Goal: Task Accomplishment & Management: Manage account settings

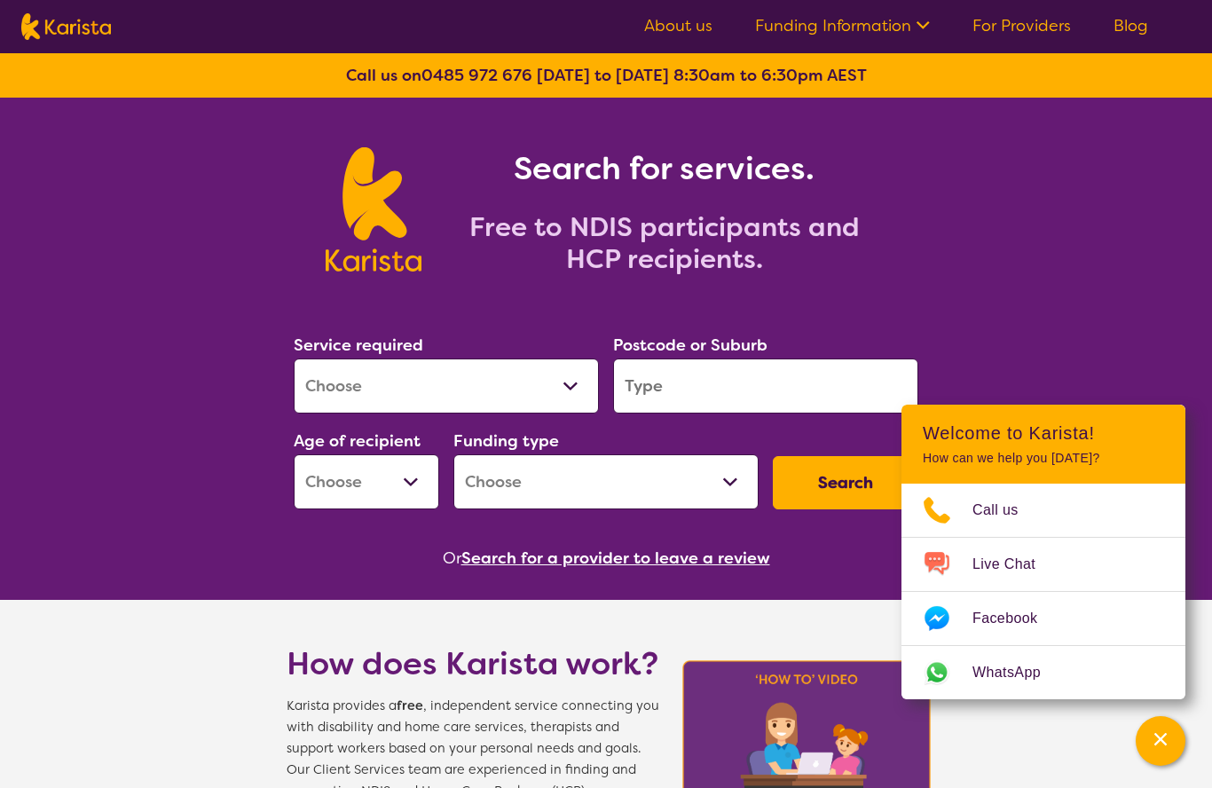
click at [1018, 31] on link "For Providers" at bounding box center [1022, 25] width 98 height 21
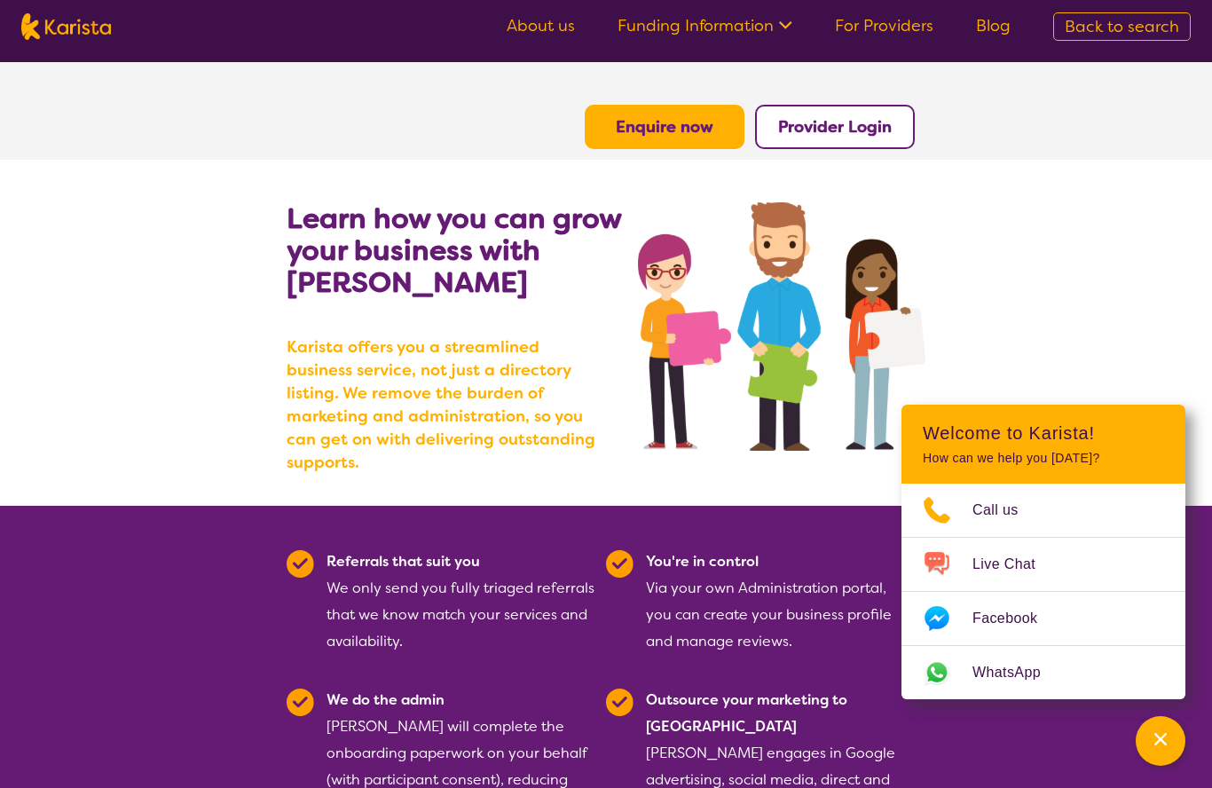
click at [892, 116] on b "Provider Login" at bounding box center [835, 126] width 114 height 21
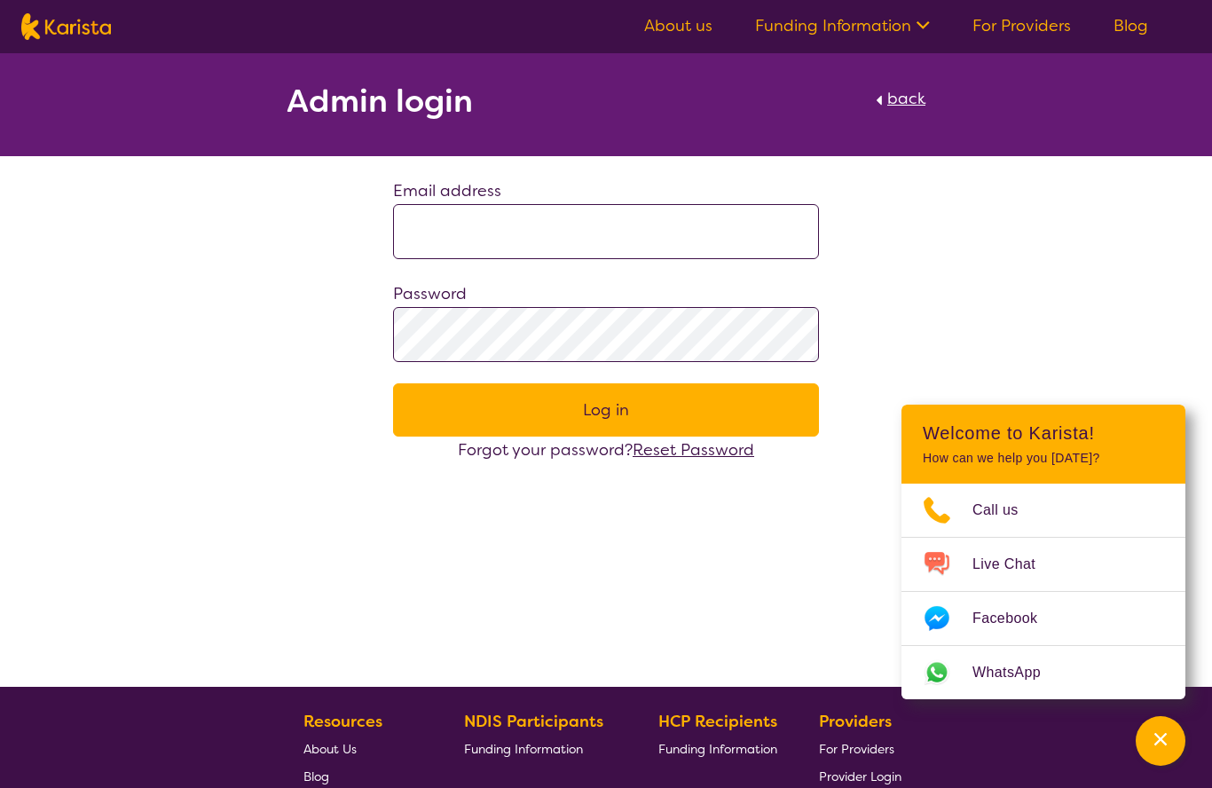
drag, startPoint x: 697, startPoint y: 217, endPoint x: 697, endPoint y: 232, distance: 15.1
click at [697, 217] on input at bounding box center [606, 231] width 426 height 55
type input "**********"
click at [606, 410] on button "Log in" at bounding box center [606, 409] width 426 height 53
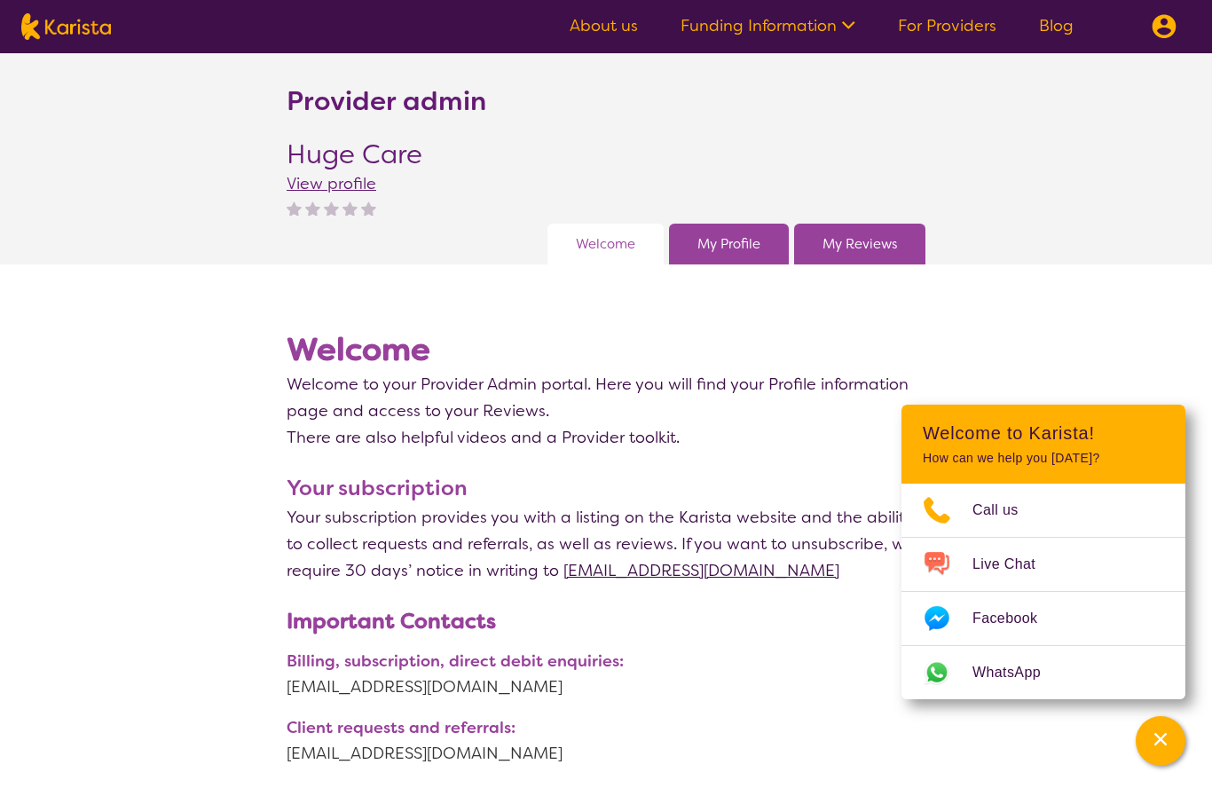
click at [725, 251] on link "My Profile" at bounding box center [728, 244] width 63 height 27
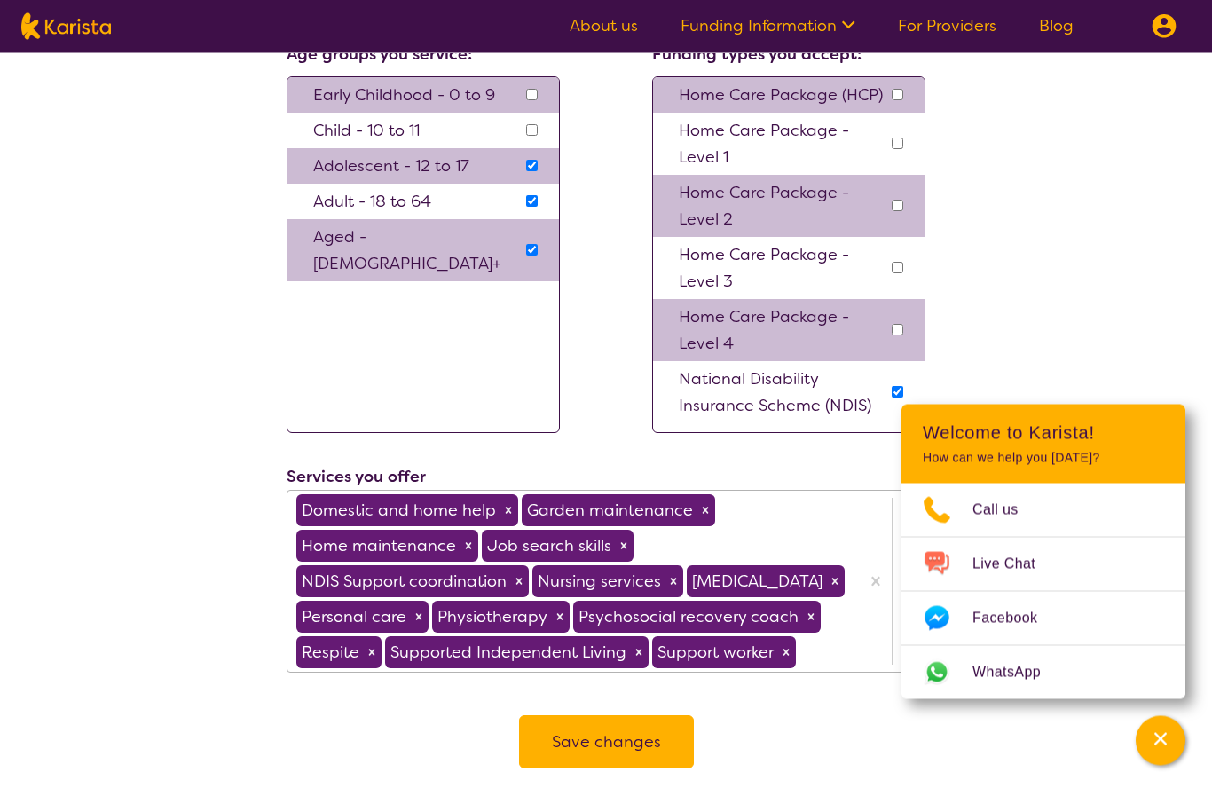
scroll to position [1834, 0]
click at [563, 613] on icon "Remove Physiotherapy" at bounding box center [560, 616] width 6 height 6
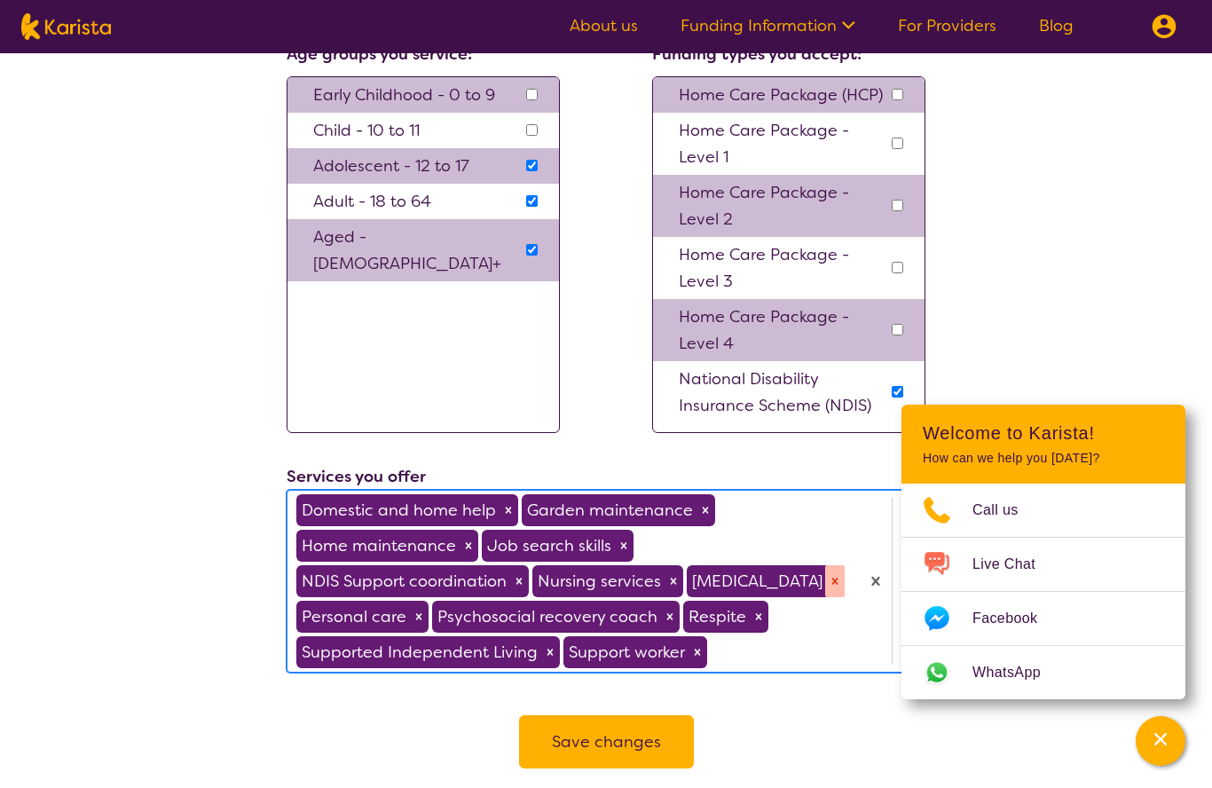
click at [832, 584] on icon "Remove Occupational therapy" at bounding box center [835, 581] width 6 height 6
click at [628, 727] on button "Save changes" at bounding box center [606, 741] width 175 height 53
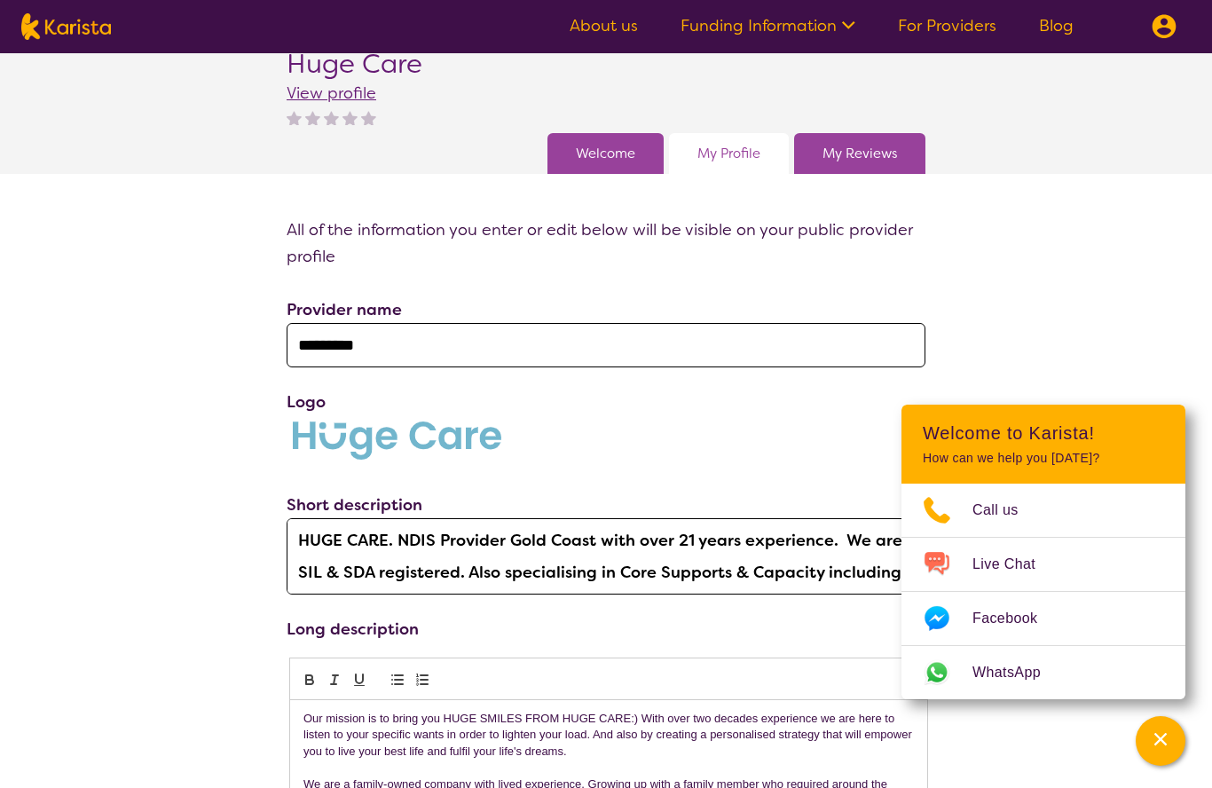
scroll to position [90, 0]
drag, startPoint x: 850, startPoint y: 162, endPoint x: 850, endPoint y: 252, distance: 89.6
click at [850, 162] on link "My Reviews" at bounding box center [860, 154] width 75 height 27
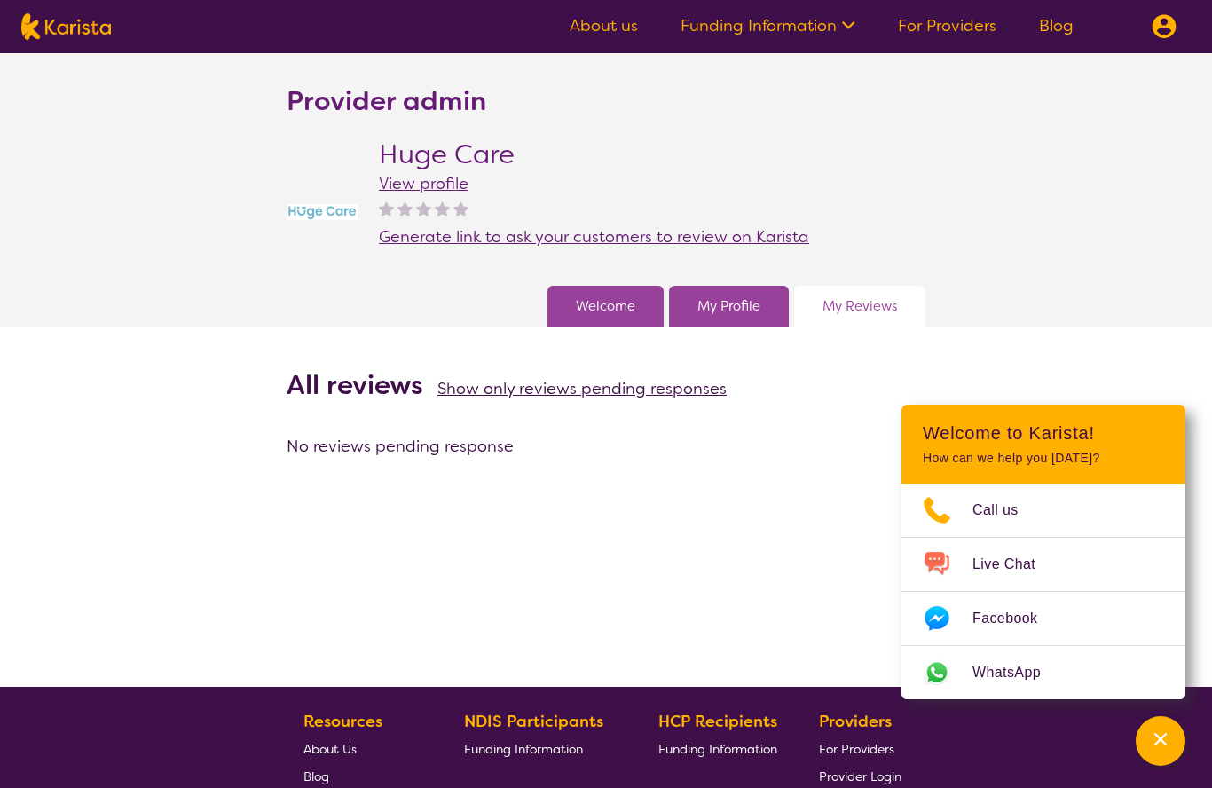
click at [617, 311] on link "Welcome" at bounding box center [605, 306] width 59 height 27
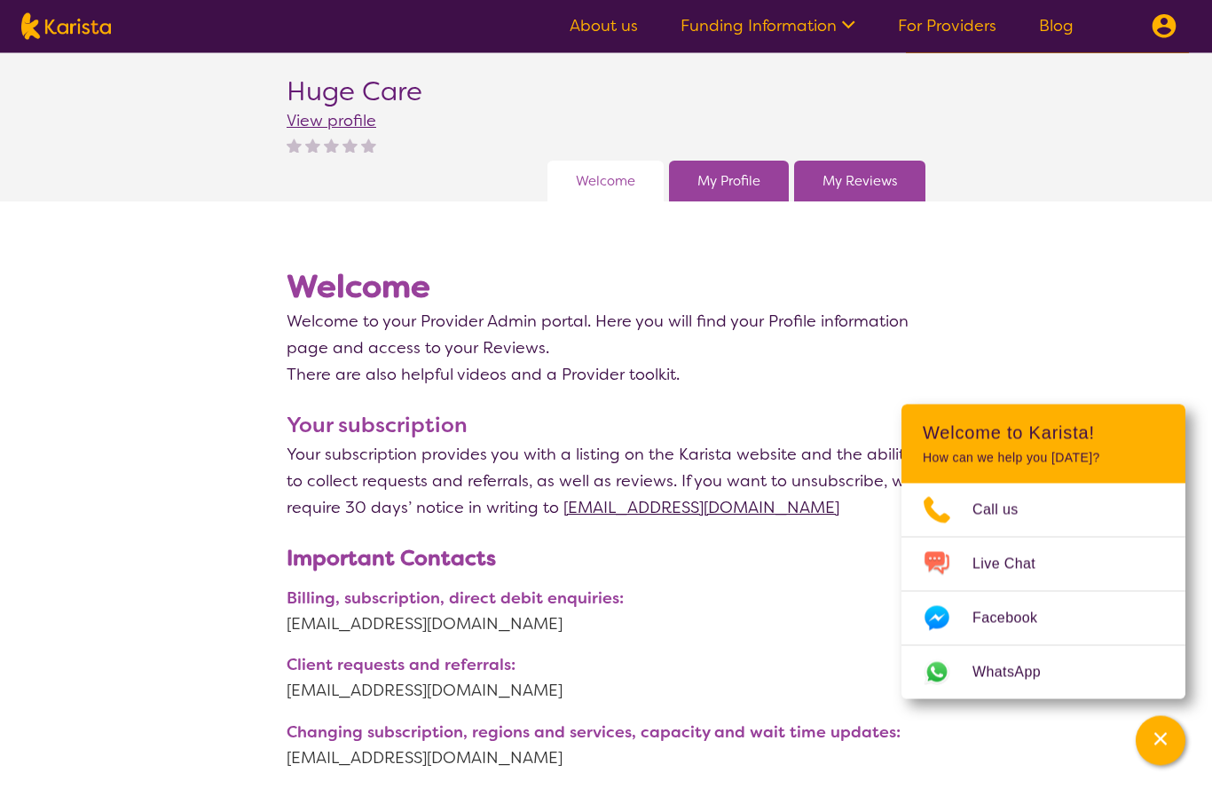
scroll to position [61, 0]
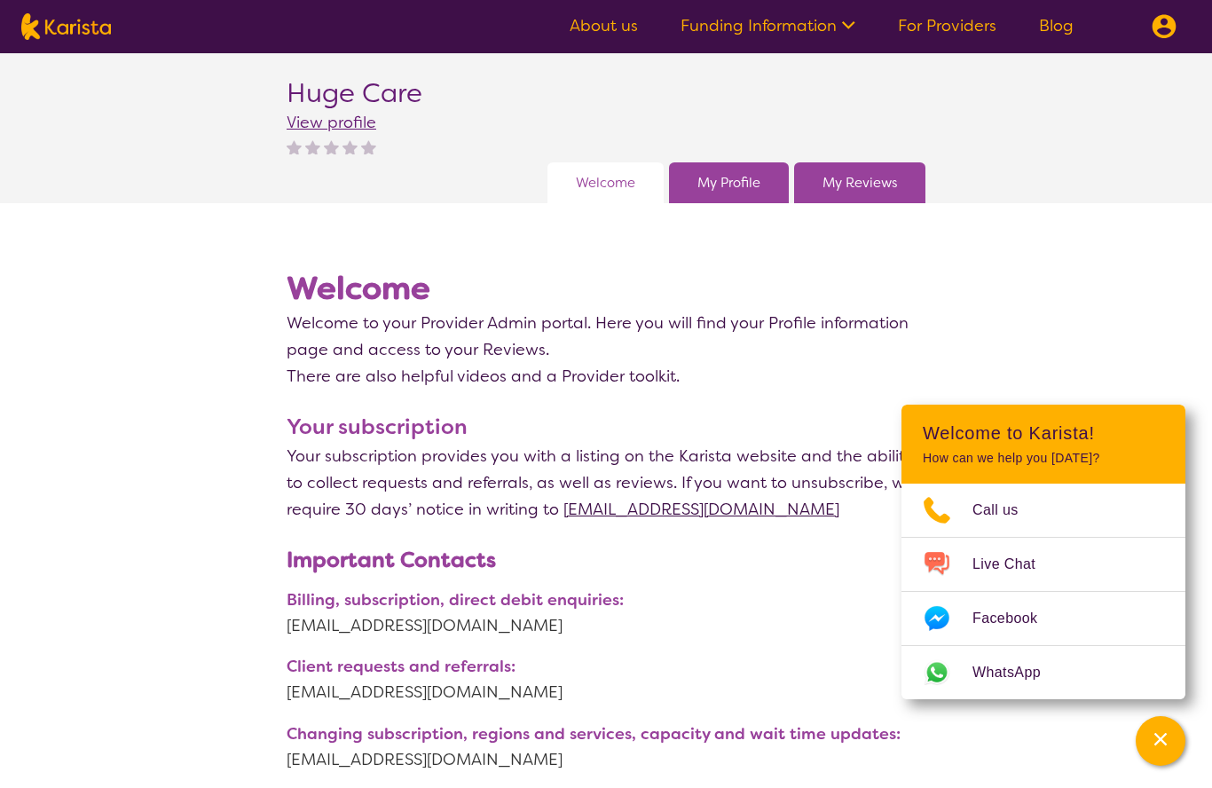
click at [744, 180] on link "My Profile" at bounding box center [728, 182] width 63 height 27
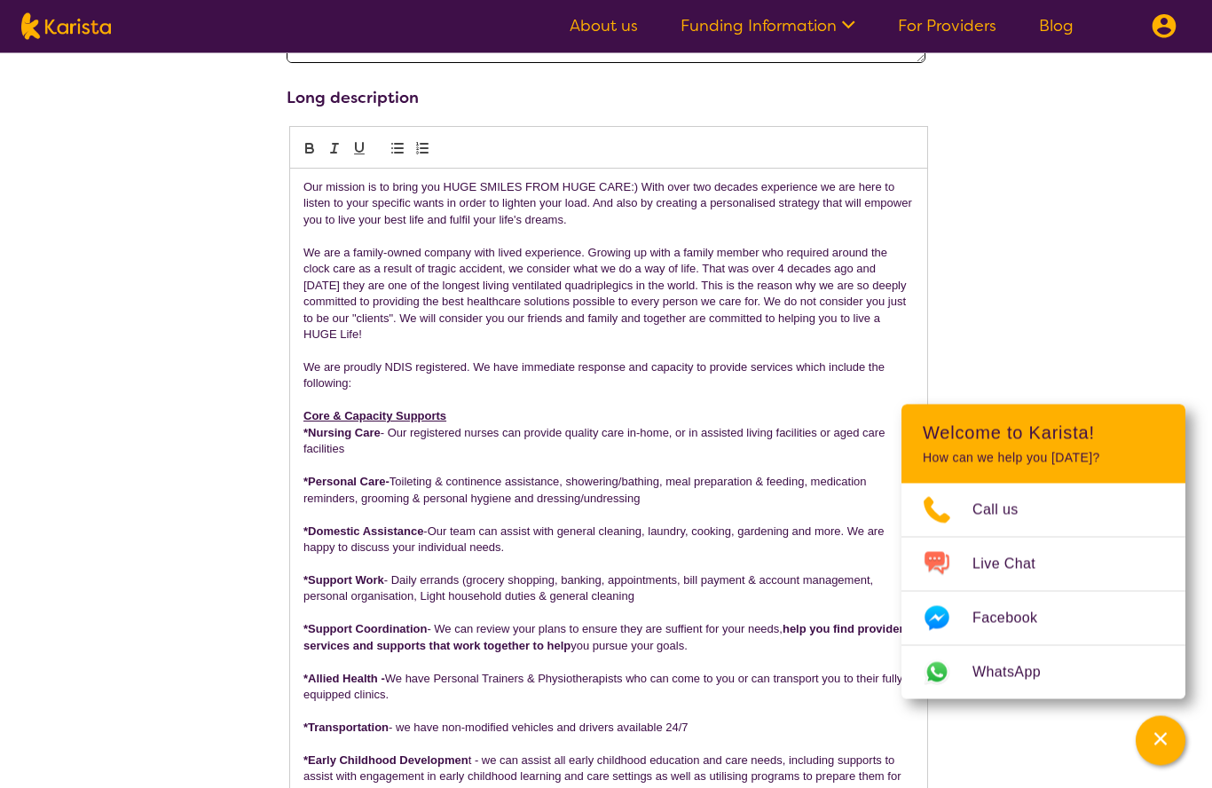
scroll to position [818, 0]
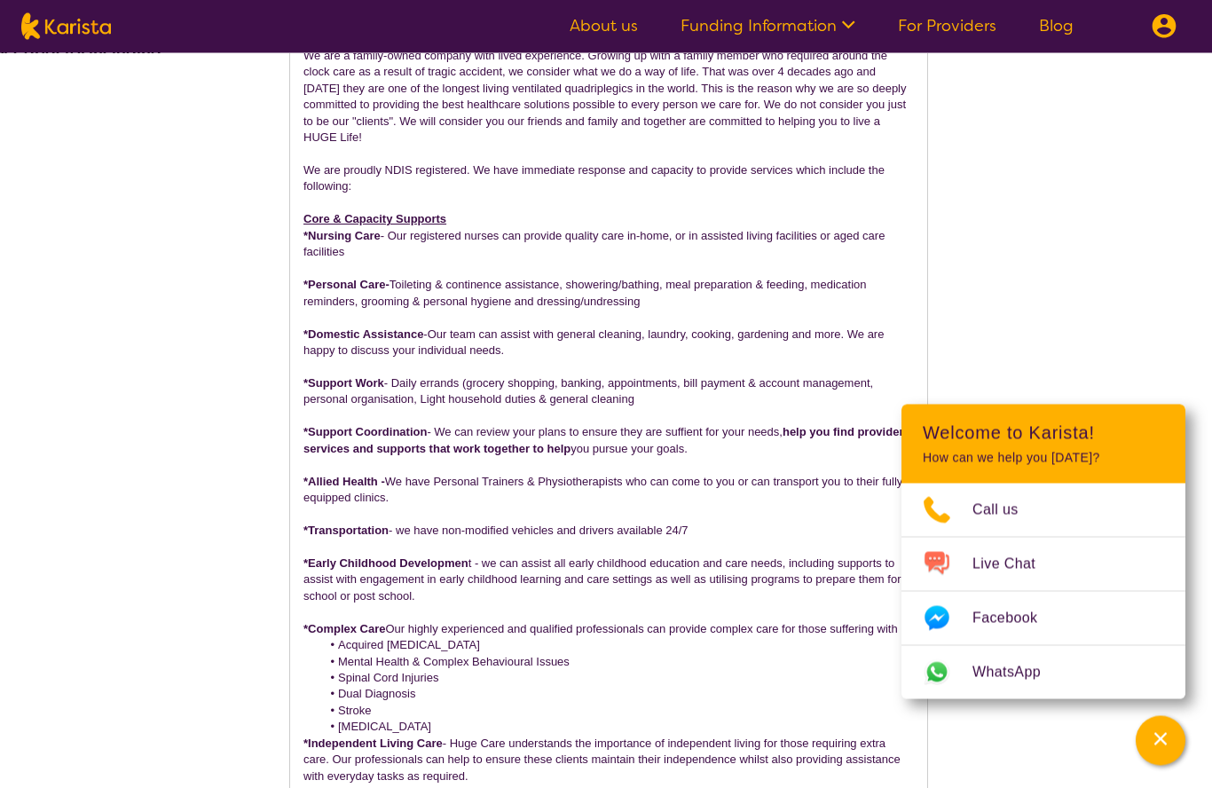
click at [396, 488] on p "*Allied Health - We have Personal Trainers & Physiotherapists who can come to y…" at bounding box center [608, 491] width 610 height 33
click at [303, 467] on div "Our mission is to bring you HUGE SMILES FROM HUGE CARE:) With over two decades …" at bounding box center [608, 449] width 637 height 955
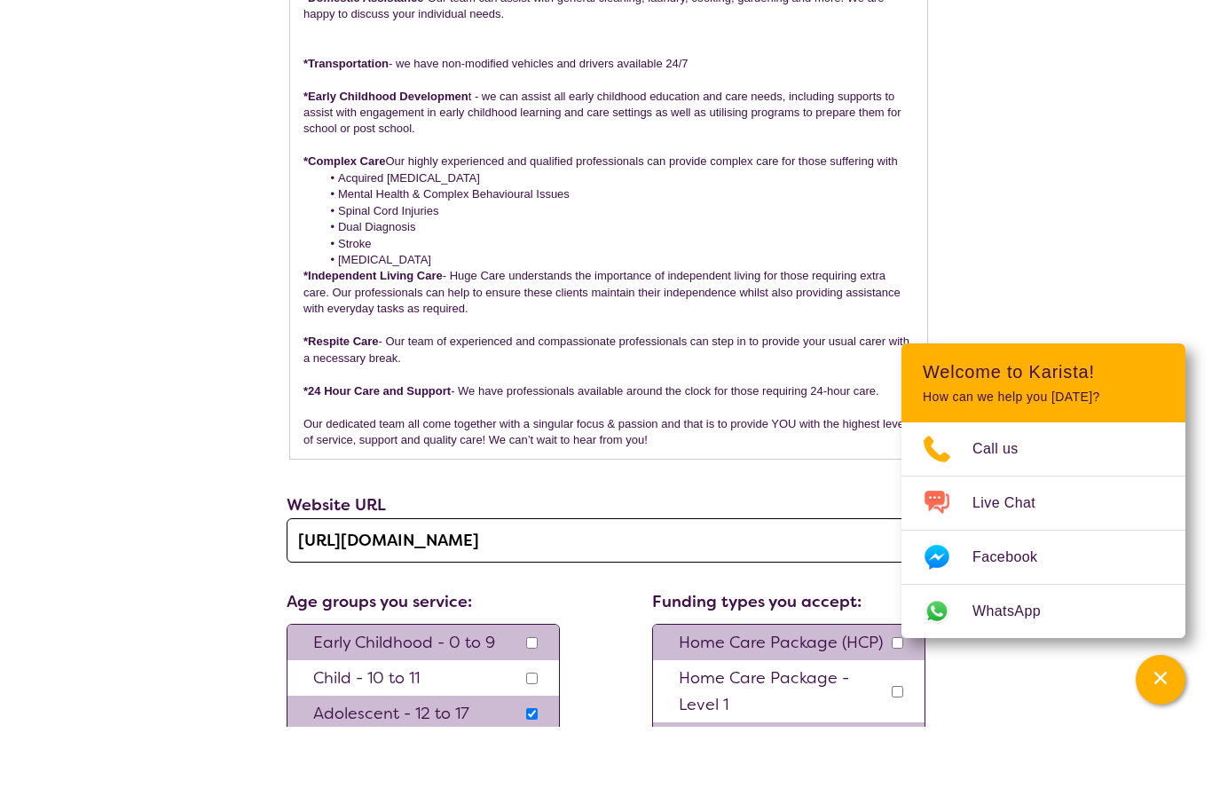
scroll to position [1237, 0]
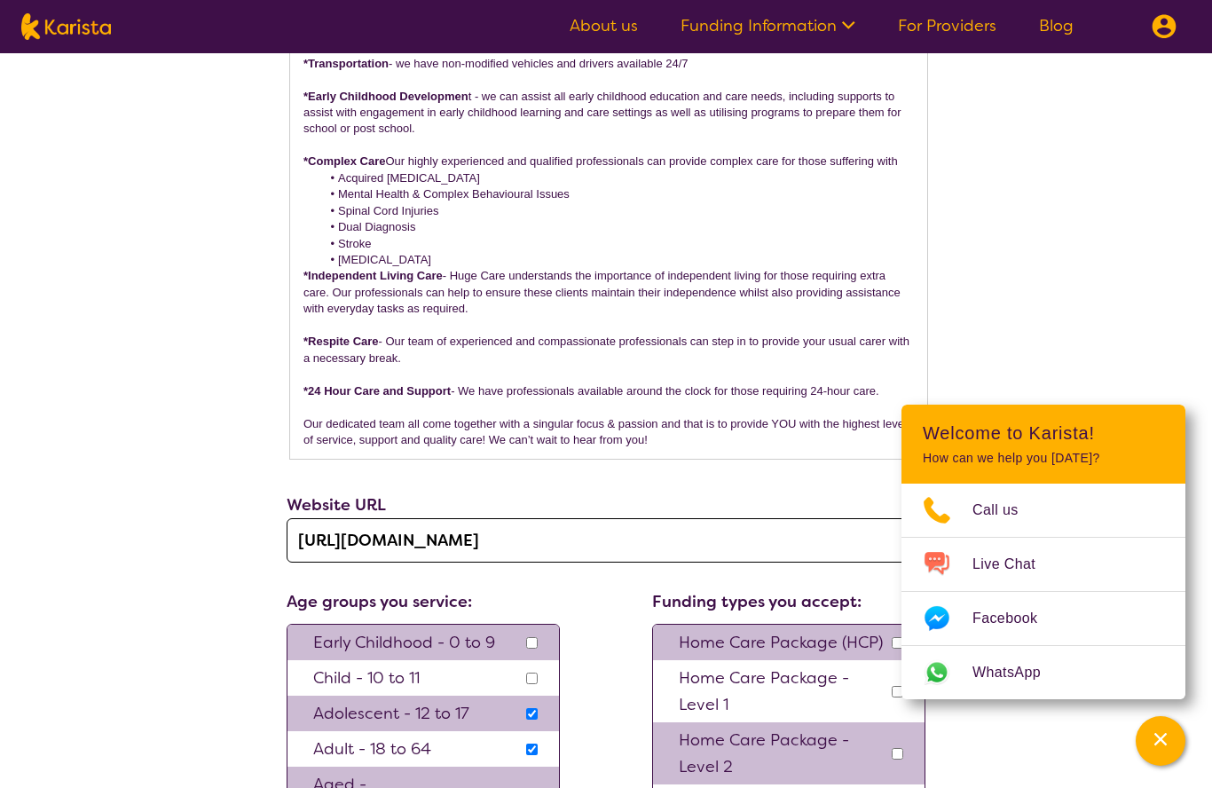
click at [579, 252] on li "[MEDICAL_DATA]" at bounding box center [618, 260] width 594 height 16
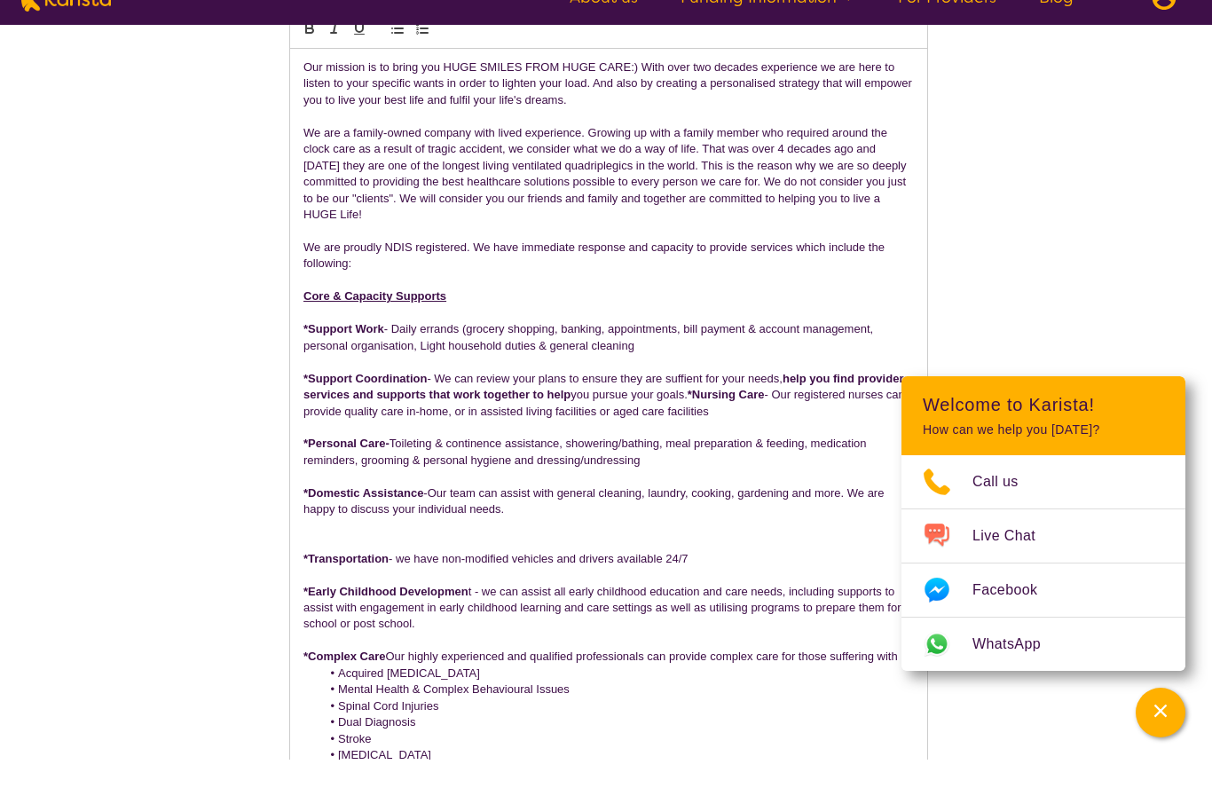
scroll to position [739, 0]
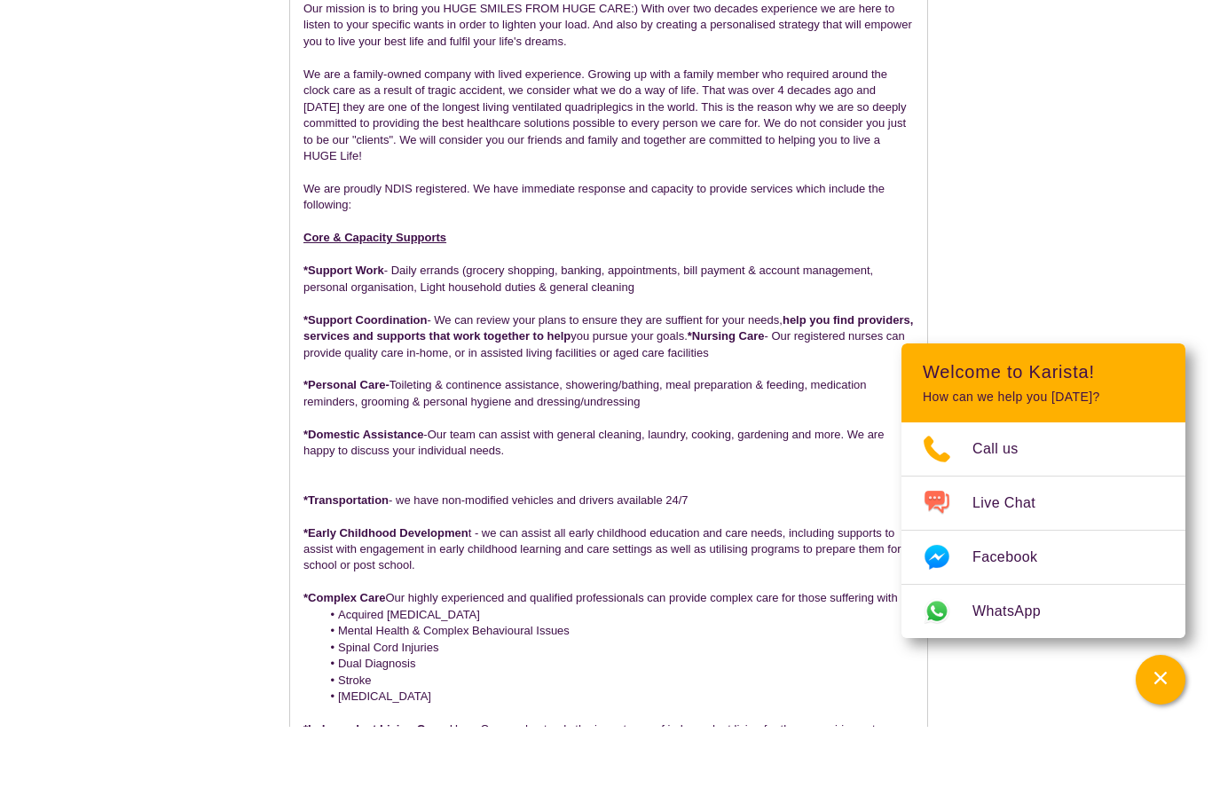
click at [455, 537] on p at bounding box center [608, 545] width 610 height 16
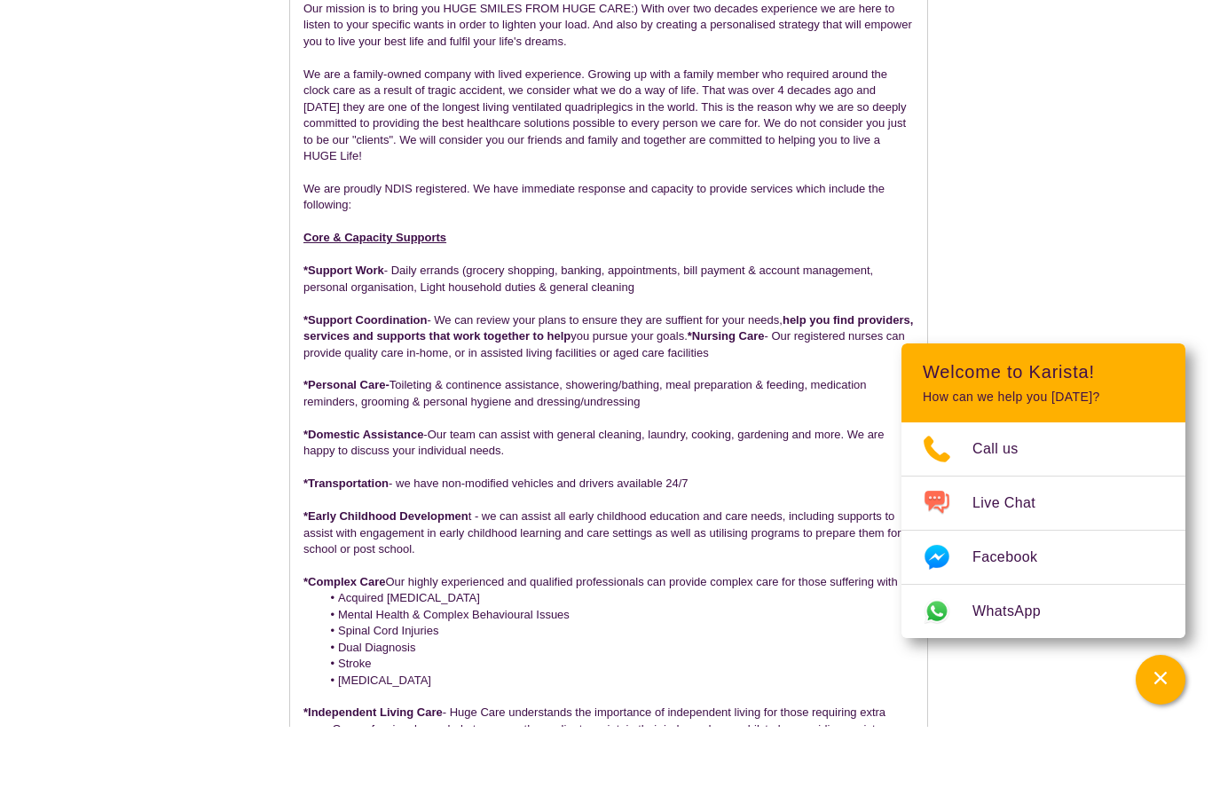
click at [748, 374] on p "*Support Coordination - We can review your plans to ensure they are suffient fo…" at bounding box center [608, 398] width 610 height 49
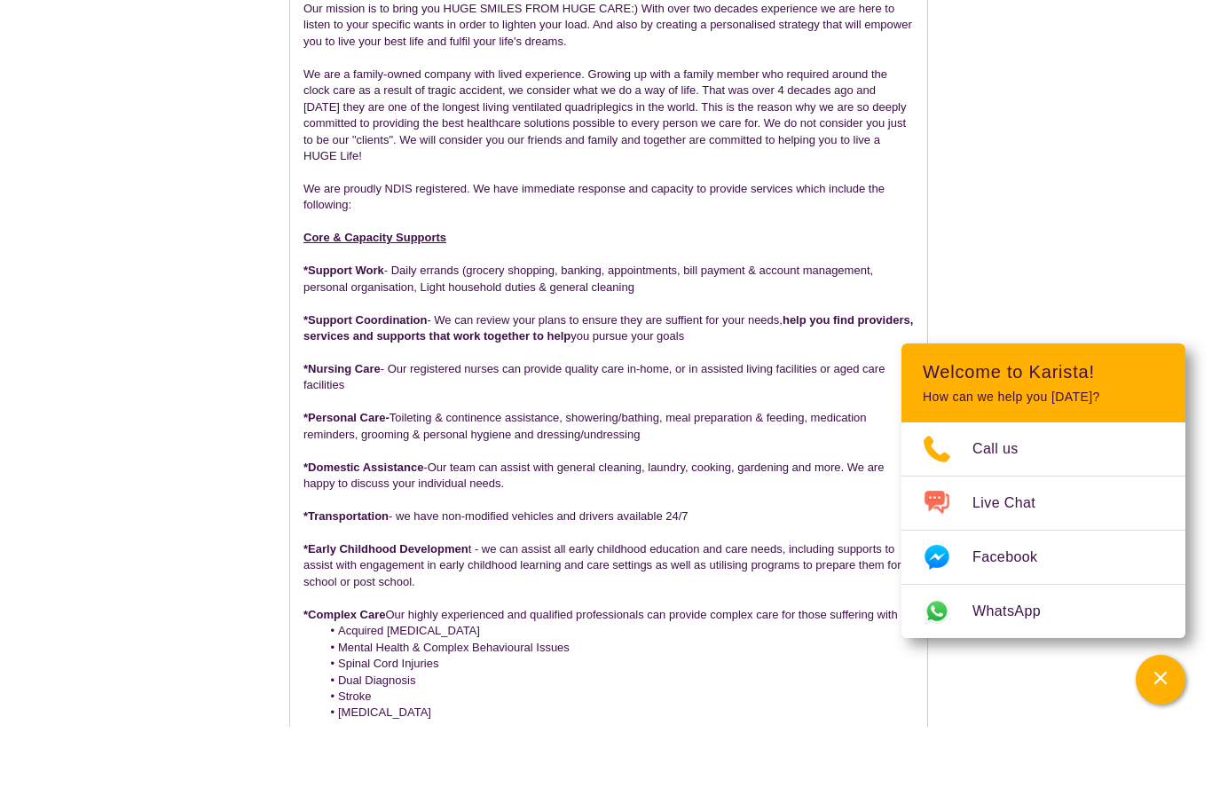
click at [690, 374] on p "*Support Coordination - We can review your plans to ensure they are suffient fo…" at bounding box center [608, 390] width 610 height 33
click at [439, 374] on p "*Support Coordination - We can review your plans to ensure they are sufficient …" at bounding box center [608, 390] width 610 height 33
drag, startPoint x: 752, startPoint y: 334, endPoint x: 295, endPoint y: 310, distance: 456.7
click at [295, 309] on div "Our mission is to bring you HUGE SMILES FROM HUGE CARE:) With over two decades …" at bounding box center [608, 520] width 637 height 938
copy p "*Support Coordination - We can review your plans to ensure they are sufficient …"
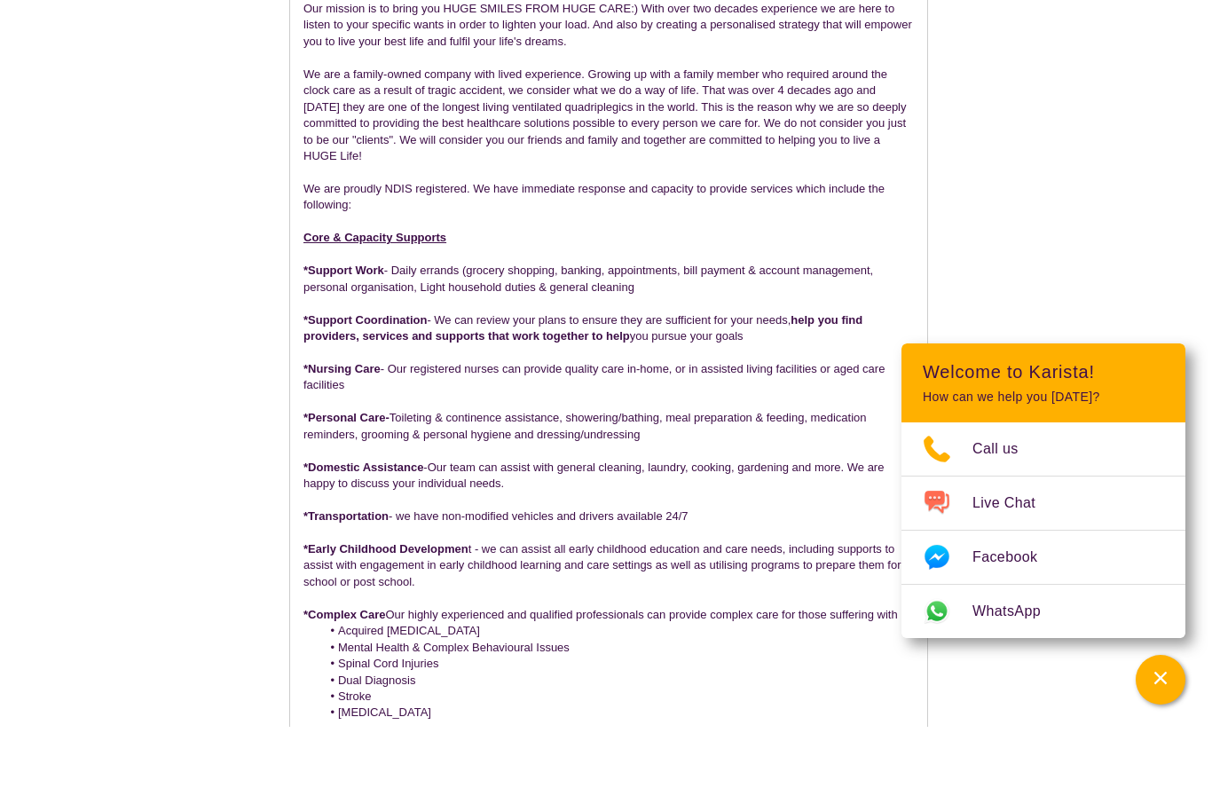
click at [796, 374] on p "*Support Coordination - We can review your plans to ensure they are sufficient …" at bounding box center [608, 390] width 610 height 33
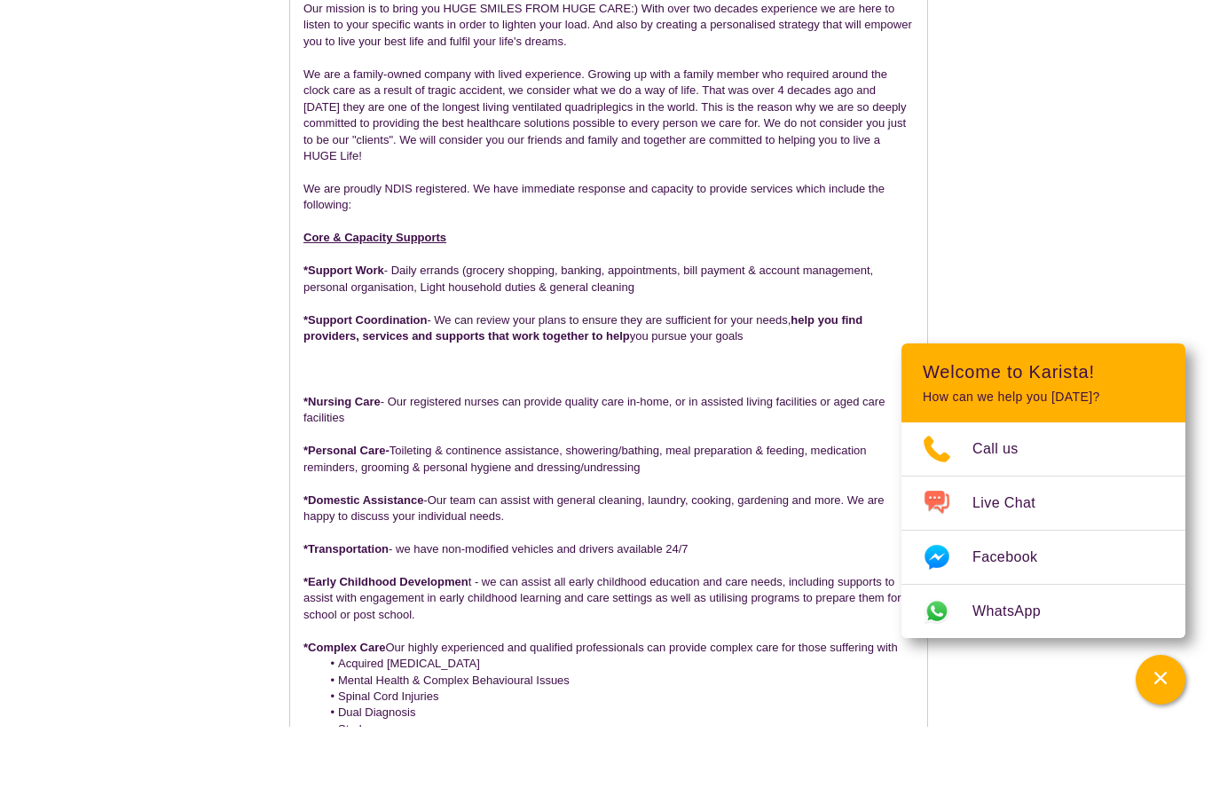
scroll to position [0, 1]
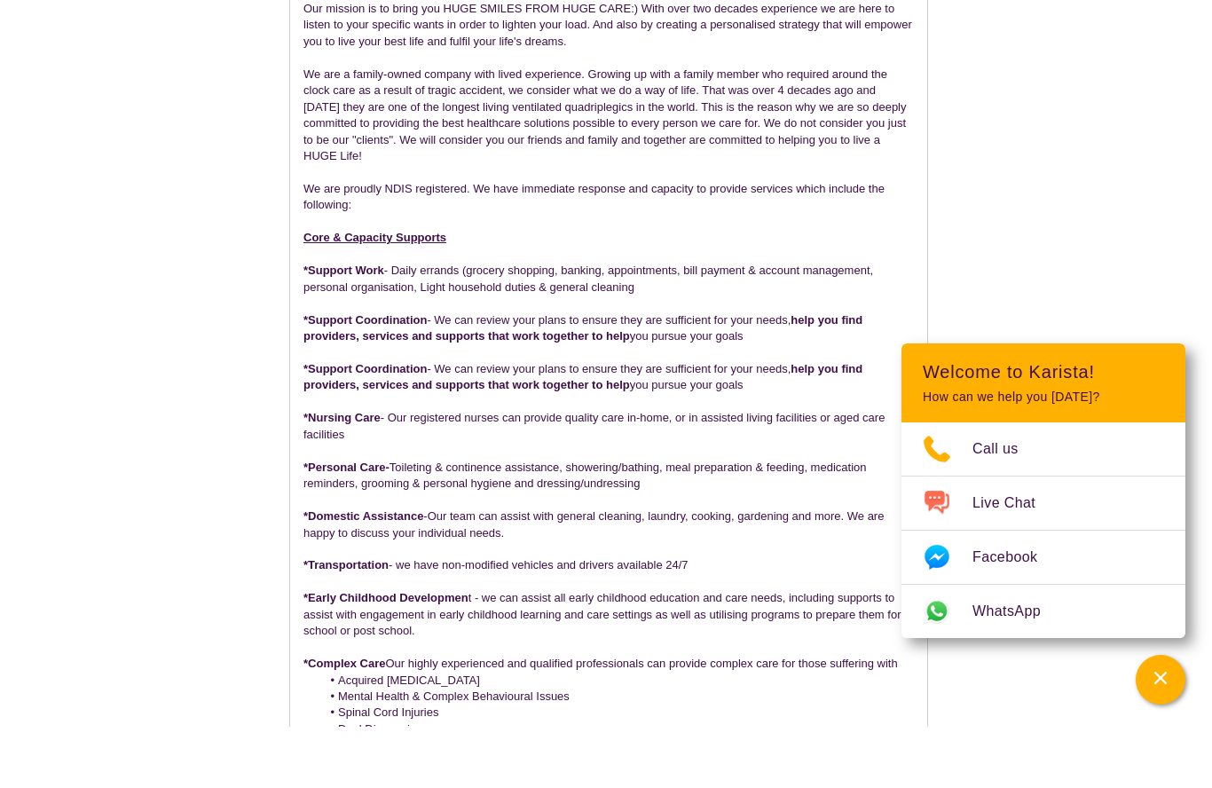
click at [308, 423] on strong "*Support Coordination" at bounding box center [364, 429] width 123 height 13
click at [549, 422] on p "*Specialised Support Coordination - We can review your plans to ensure they are…" at bounding box center [608, 438] width 610 height 33
click at [670, 422] on p "*Specialised Support Coordination - We can help review your plans to ensure the…" at bounding box center [608, 438] width 610 height 33
click at [555, 422] on p "*Specialised Support Coordination - We can help review your plans to ensure the…" at bounding box center [608, 438] width 610 height 33
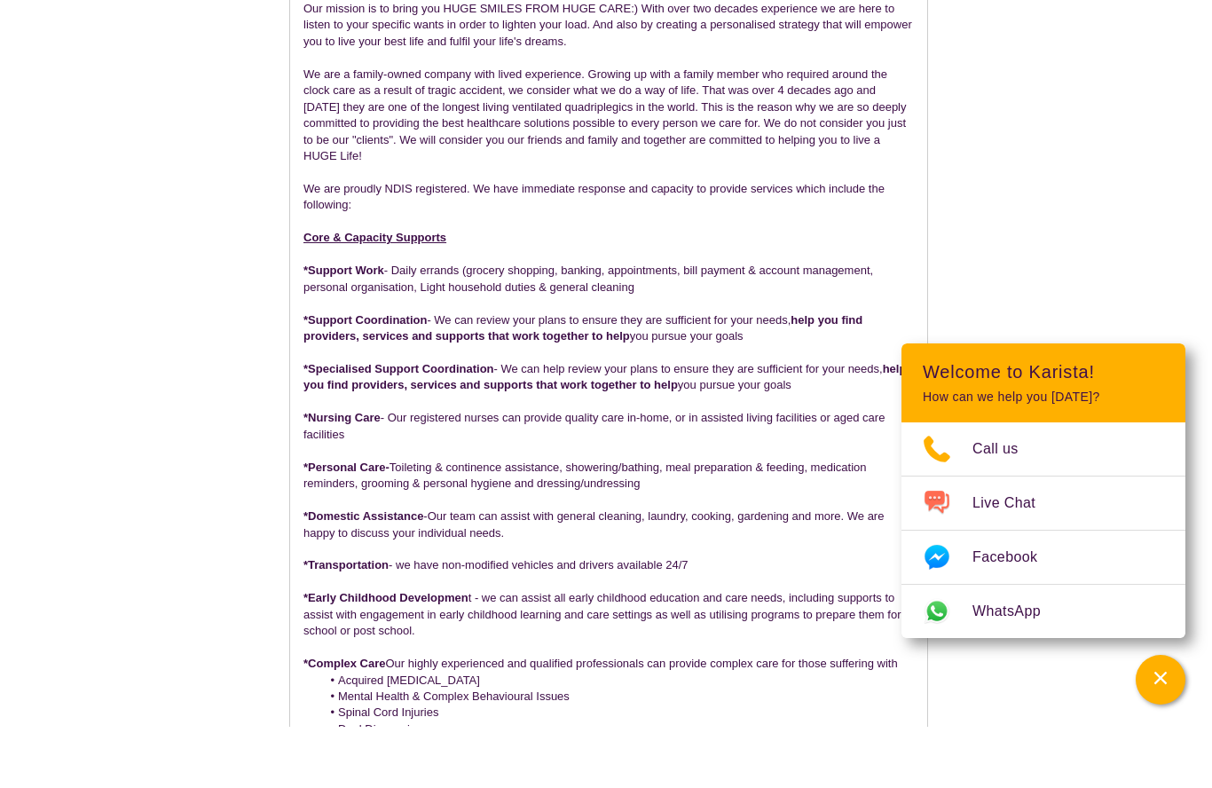
click at [555, 422] on p "*Specialised Support Coordination - We can help review your plans to ensure the…" at bounding box center [608, 438] width 610 height 33
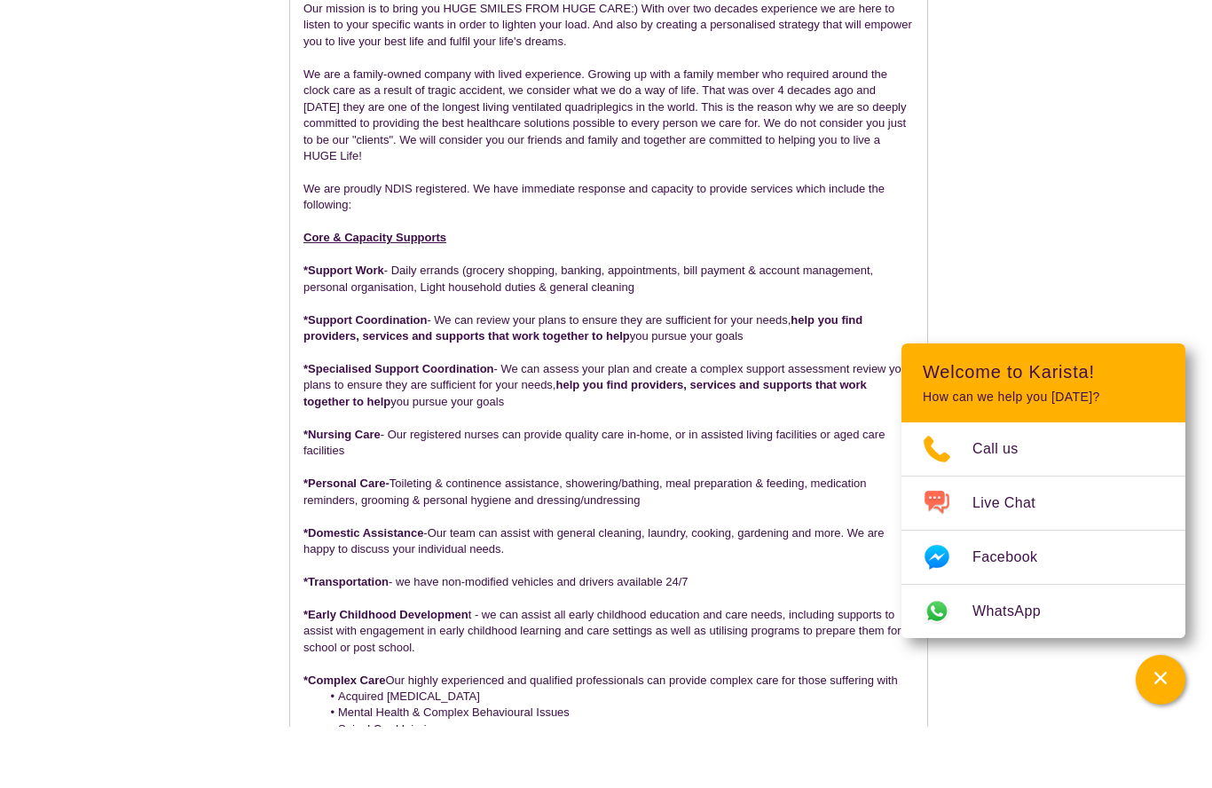
click at [567, 422] on p "*Specialised Support Coordination - We can assess your plan and create a comple…" at bounding box center [608, 446] width 610 height 49
click at [436, 422] on p "*Specialised Support Coordination - We can review your plan and create a comple…" at bounding box center [608, 446] width 610 height 49
drag, startPoint x: 429, startPoint y: 379, endPoint x: 734, endPoint y: 359, distance: 305.0
click at [734, 422] on p "*Specialised Support Coordination - We can review your plan and create a comple…" at bounding box center [608, 446] width 610 height 49
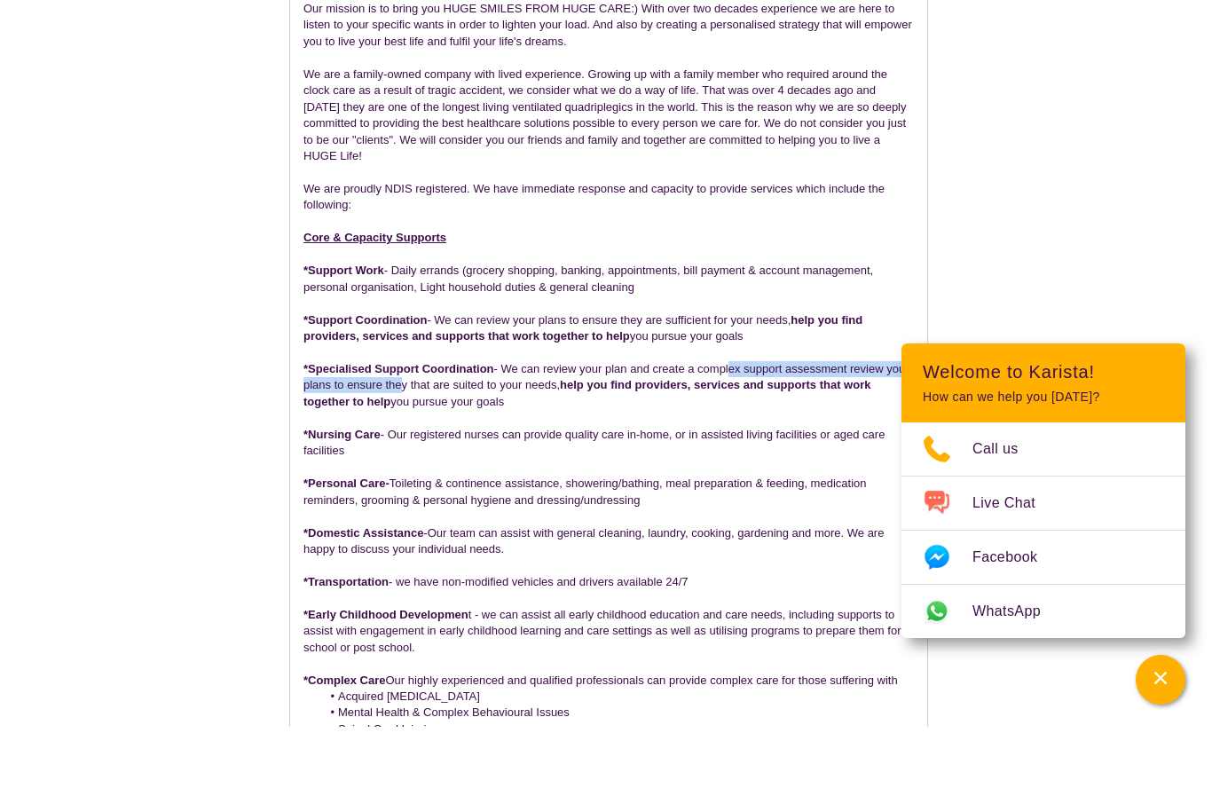
click at [857, 422] on p "*Specialised Support Coordination - We can review your plan and create a comple…" at bounding box center [608, 446] width 610 height 49
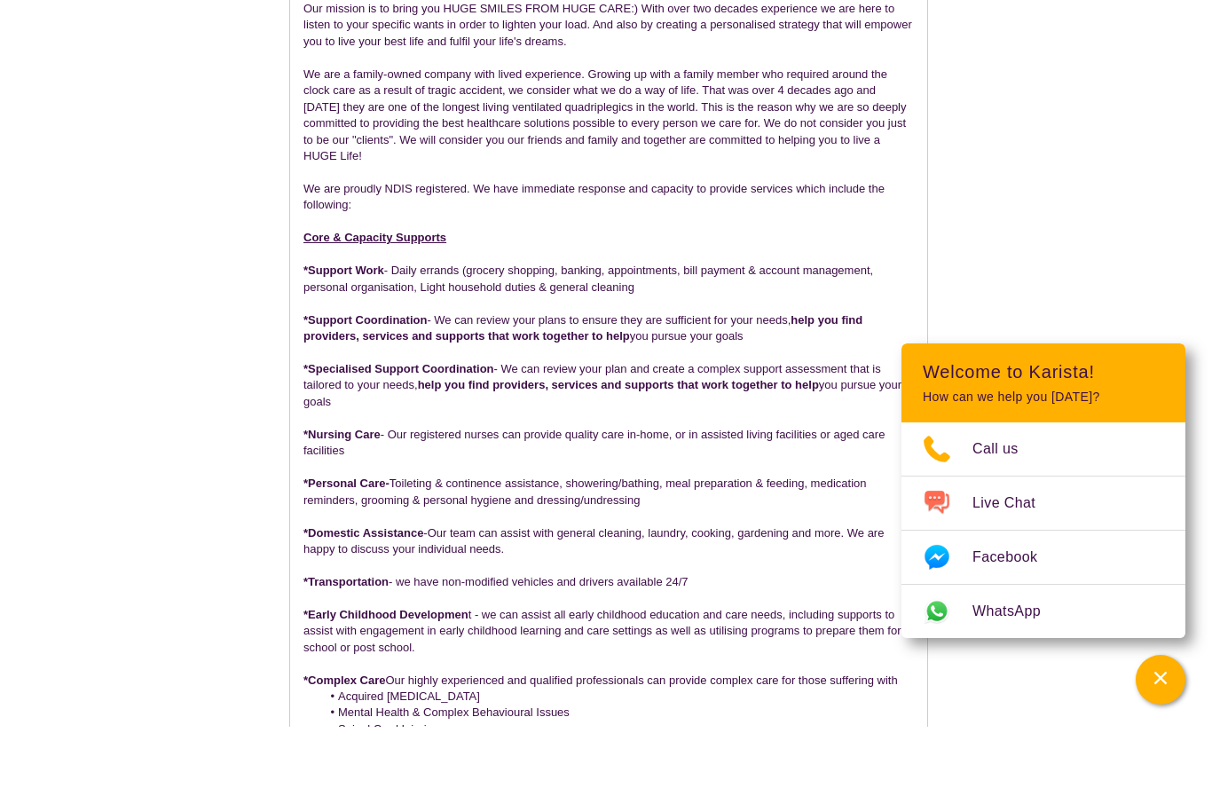
click at [636, 488] on p "*Nursing Care - Our registered nurses can provide quality care in-home, or in a…" at bounding box center [608, 504] width 610 height 33
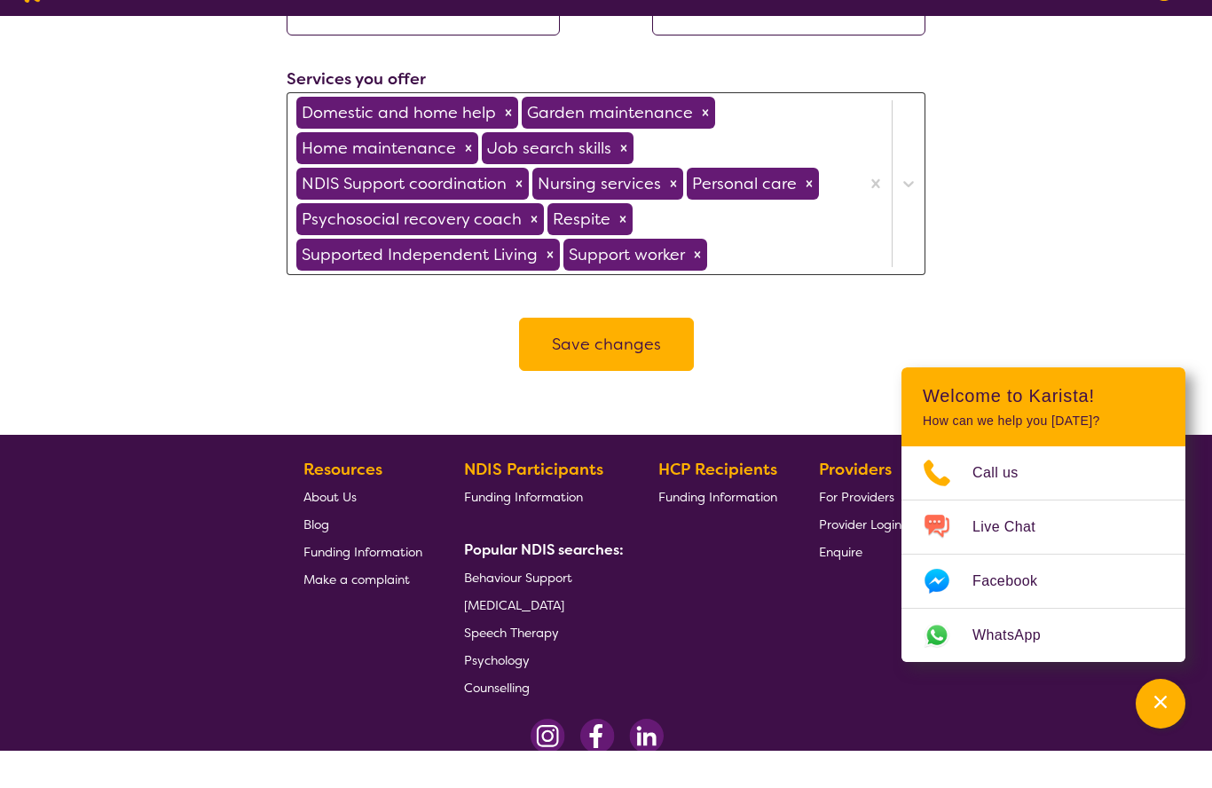
scroll to position [2289, 0]
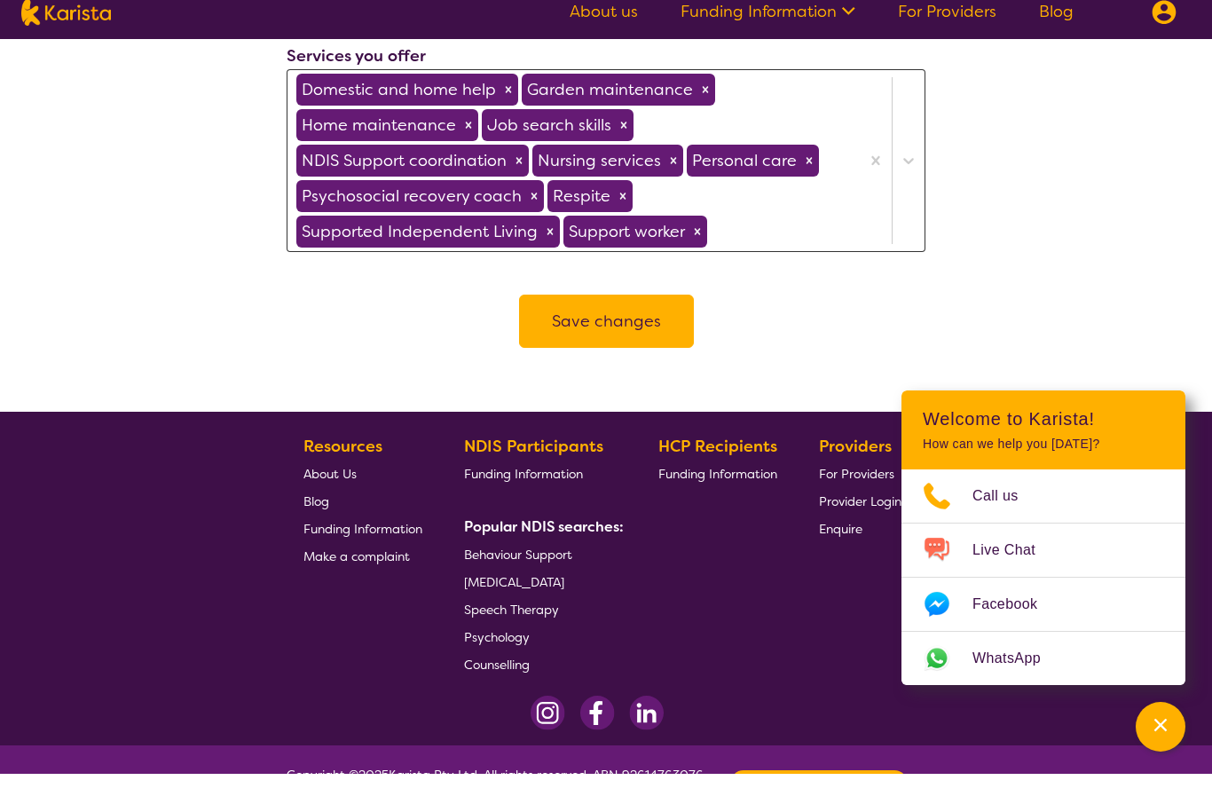
click at [638, 310] on button "Save changes" at bounding box center [606, 335] width 175 height 53
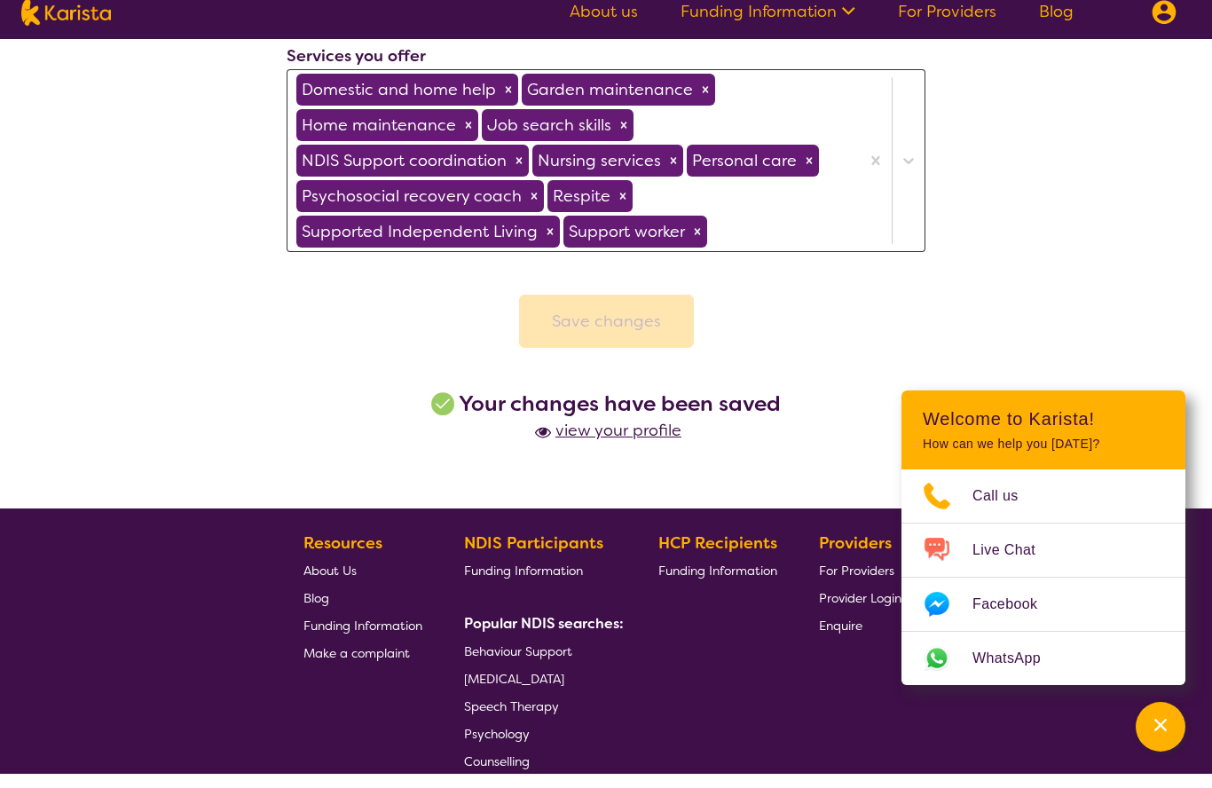
scroll to position [2304, 0]
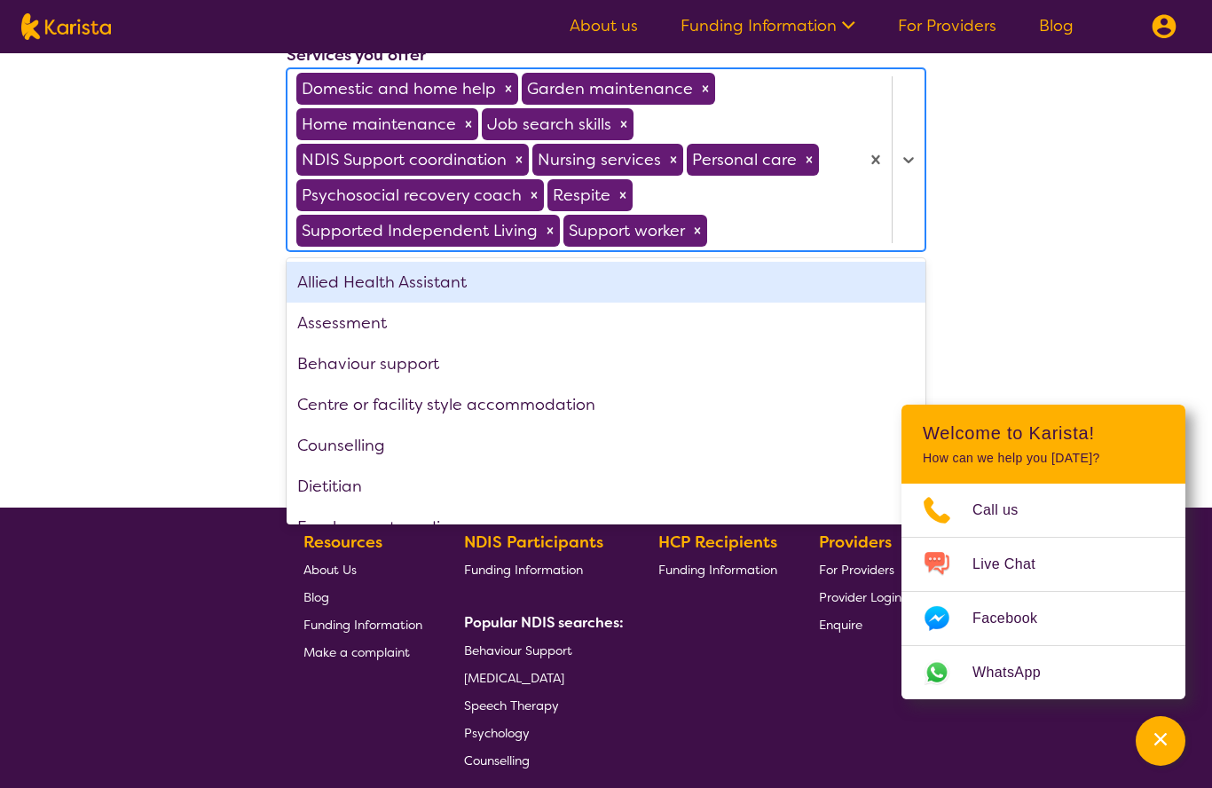
drag, startPoint x: 756, startPoint y: 209, endPoint x: 747, endPoint y: 274, distance: 66.3
click at [756, 216] on div at bounding box center [781, 231] width 140 height 30
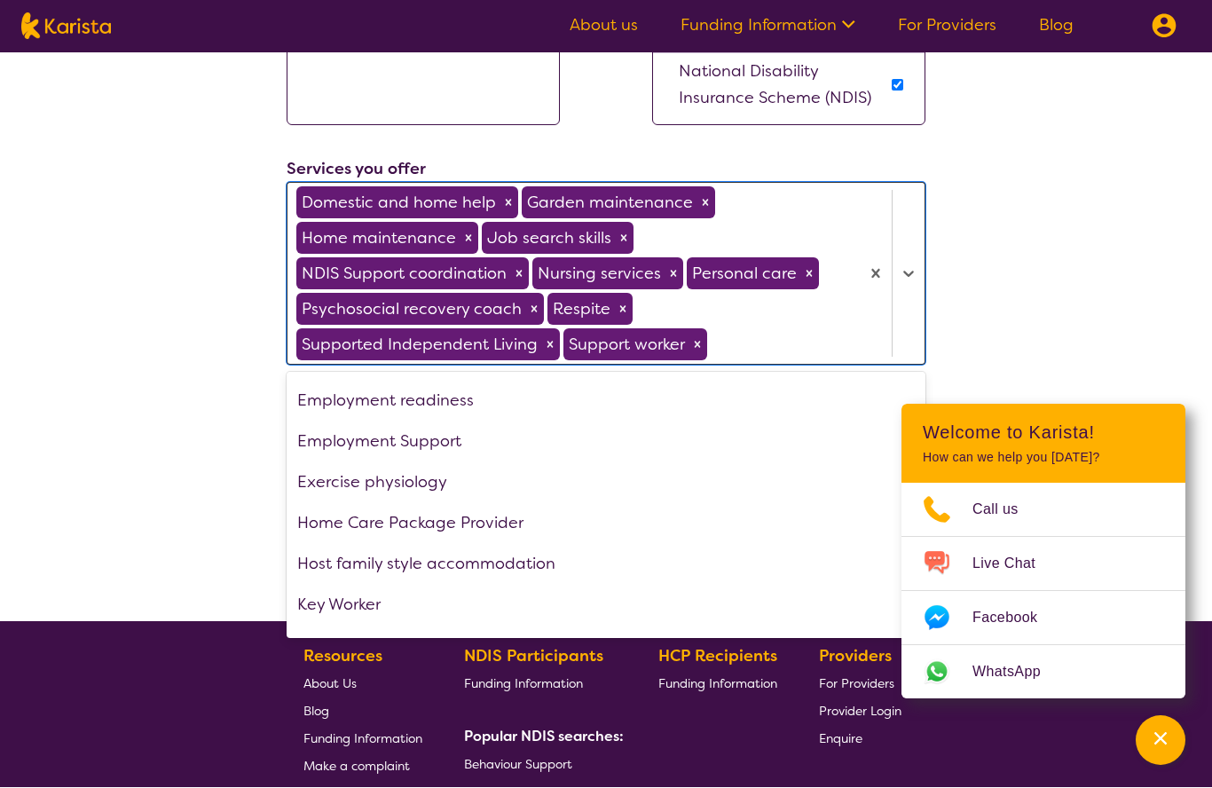
scroll to position [255, 0]
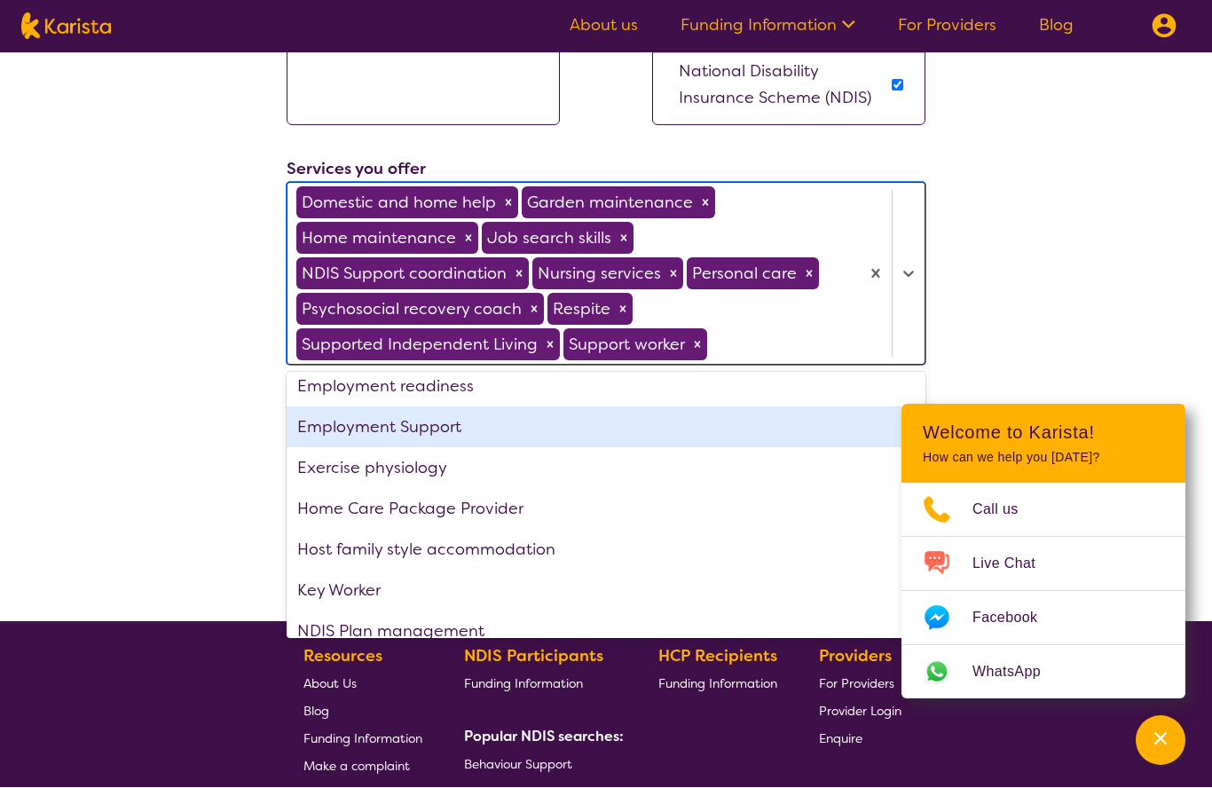
click at [457, 407] on div "Employment Support" at bounding box center [606, 427] width 639 height 41
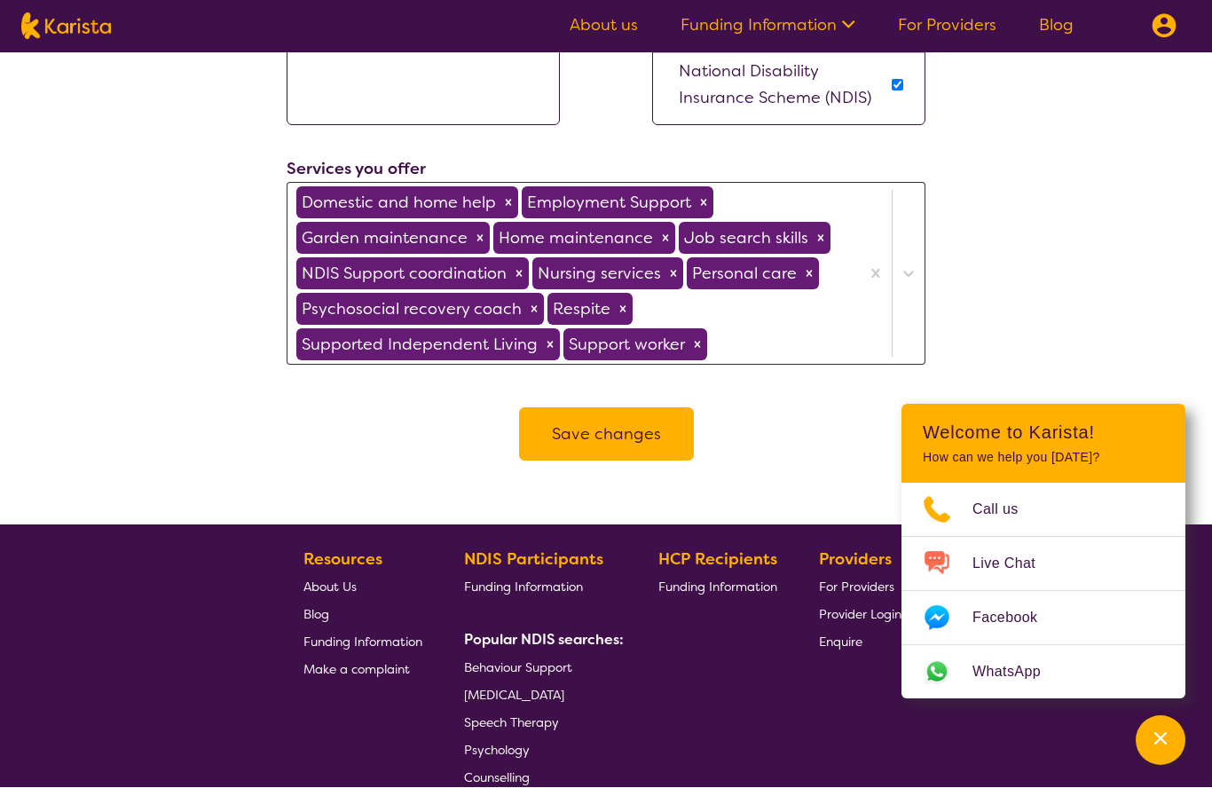
scroll to position [2191, 0]
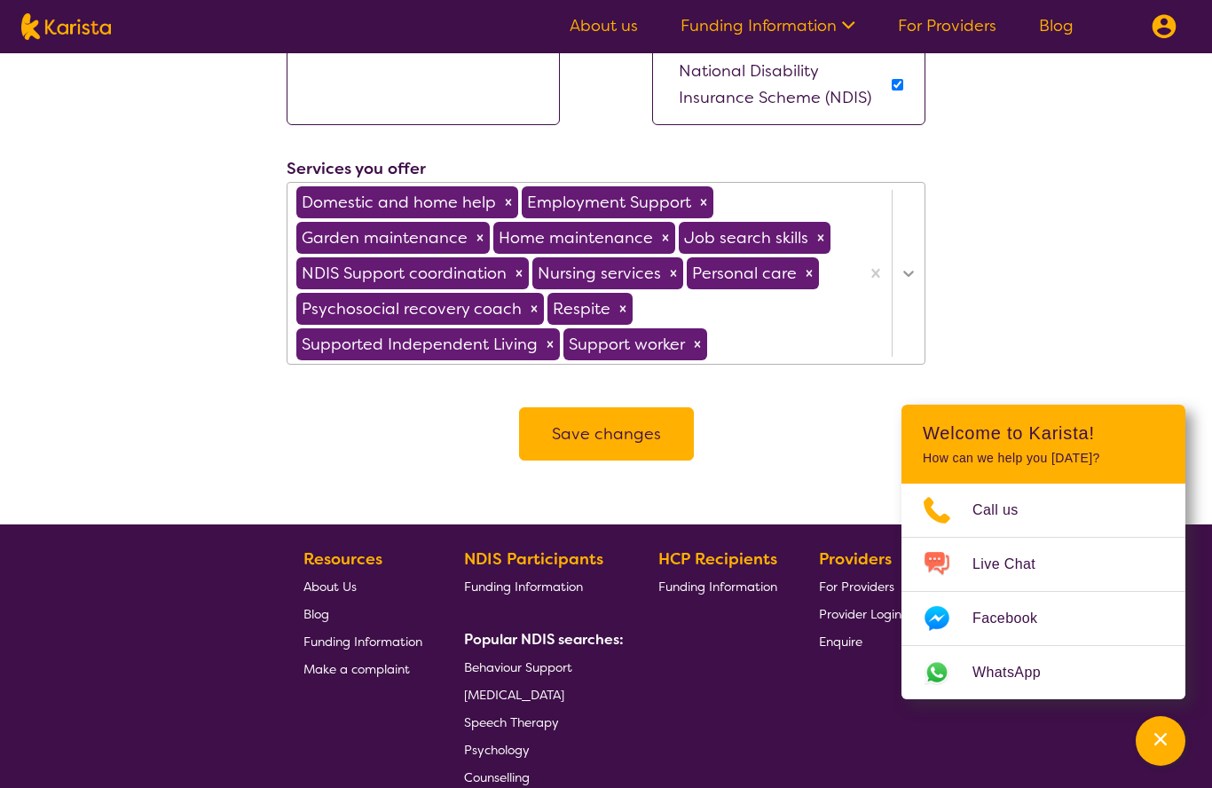
click at [909, 264] on icon at bounding box center [909, 273] width 18 height 18
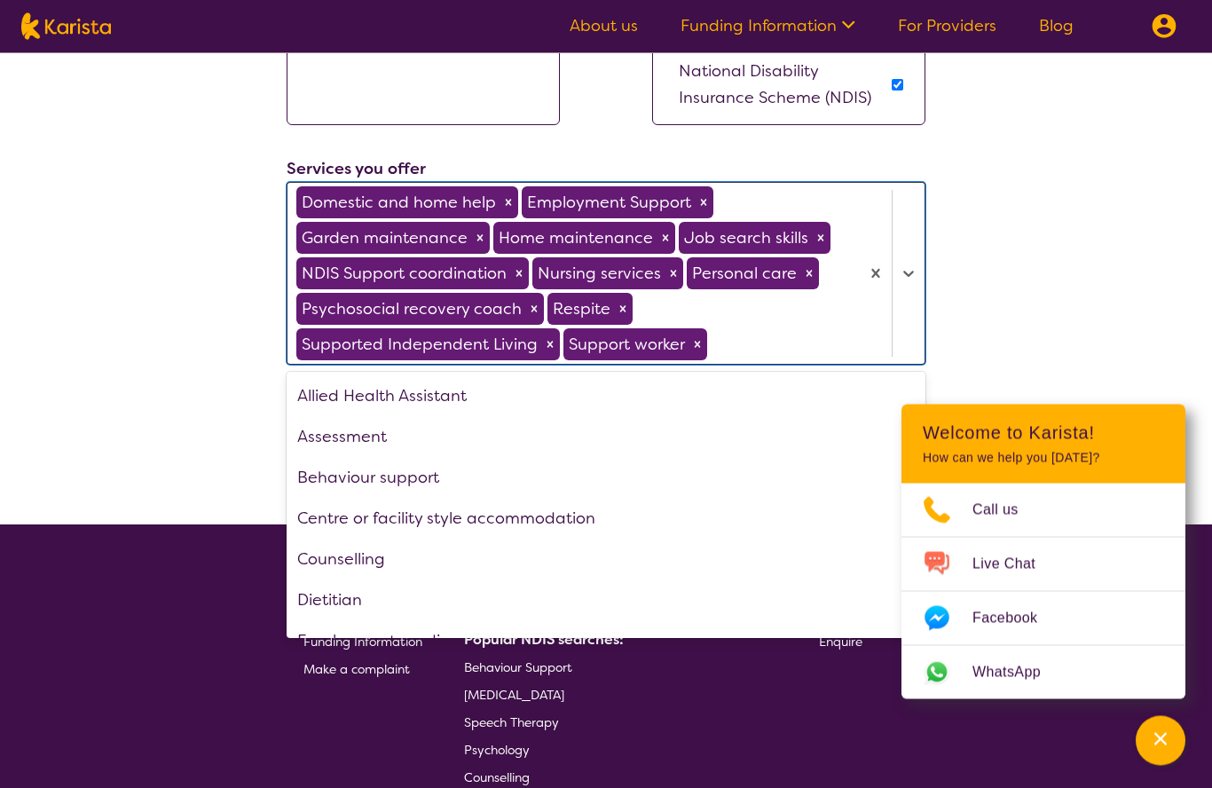
scroll to position [0, 0]
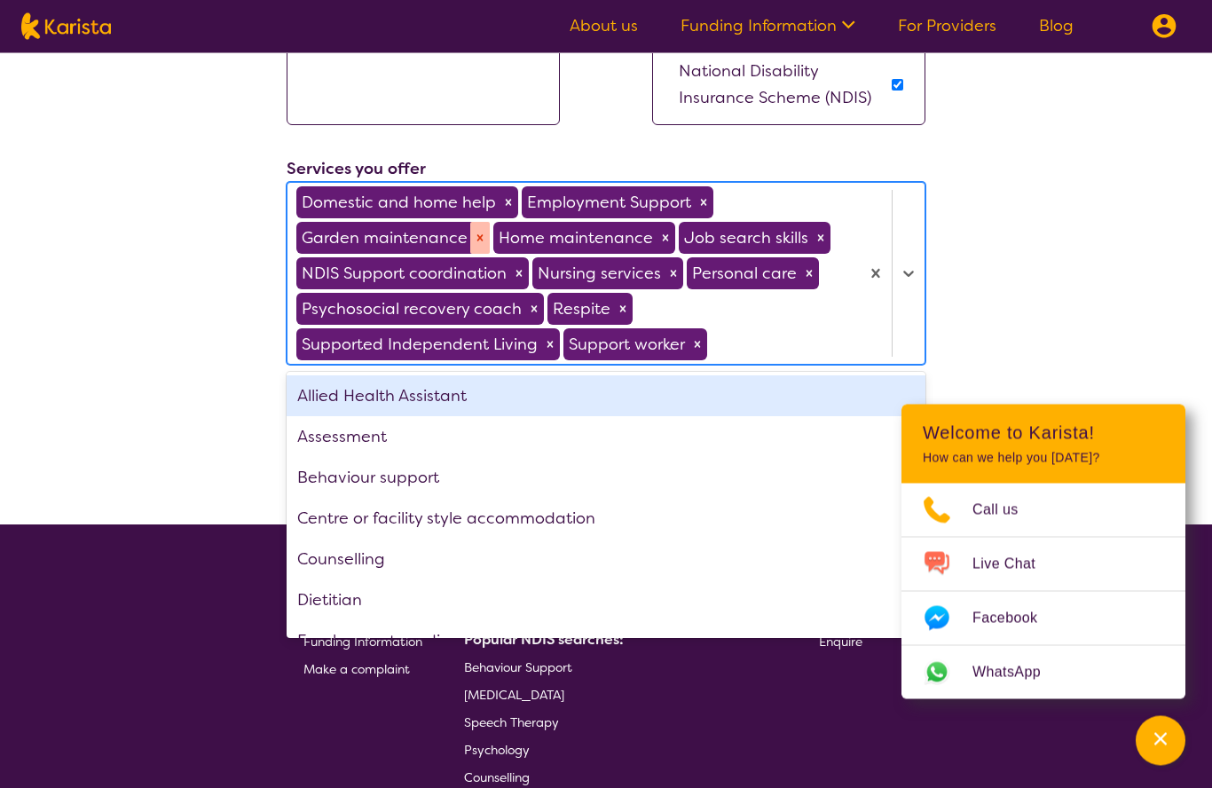
click at [701, 201] on icon "Remove Employment Support" at bounding box center [704, 204] width 6 height 6
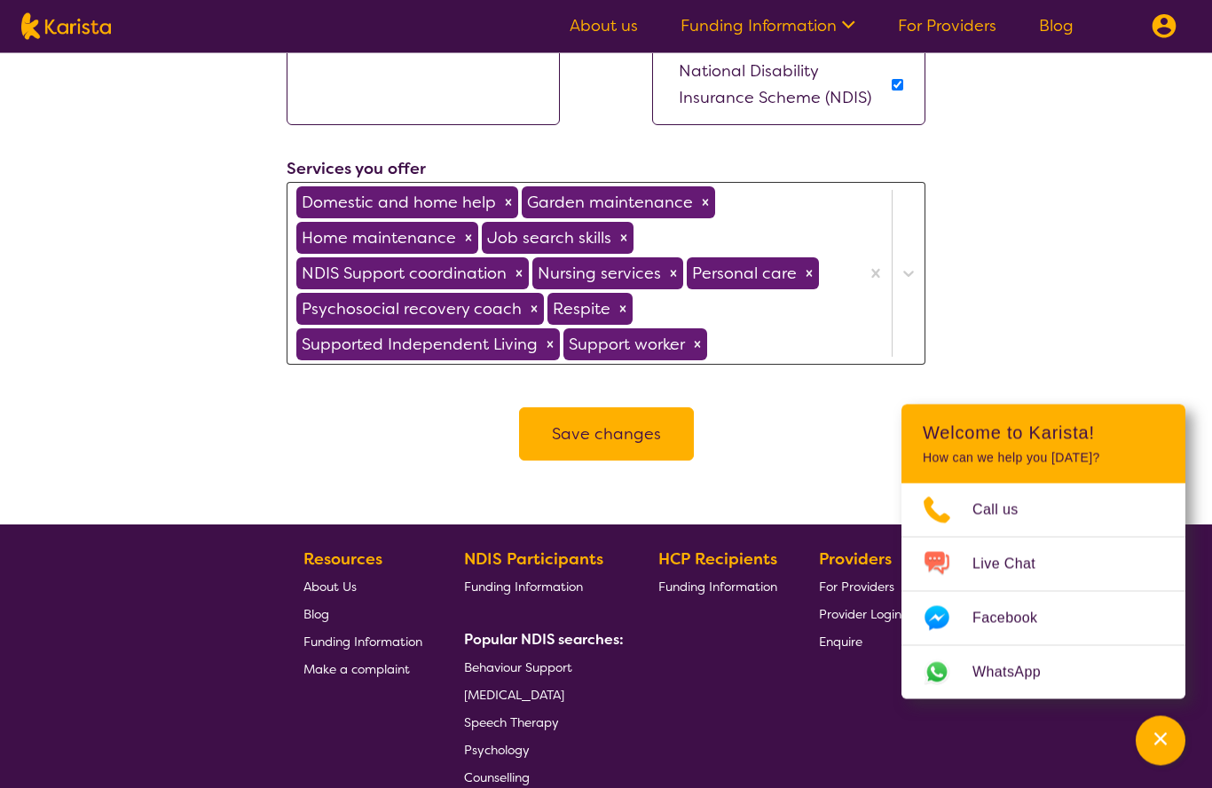
click at [667, 417] on button "Save changes" at bounding box center [606, 434] width 175 height 53
